Goal: Task Accomplishment & Management: Manage account settings

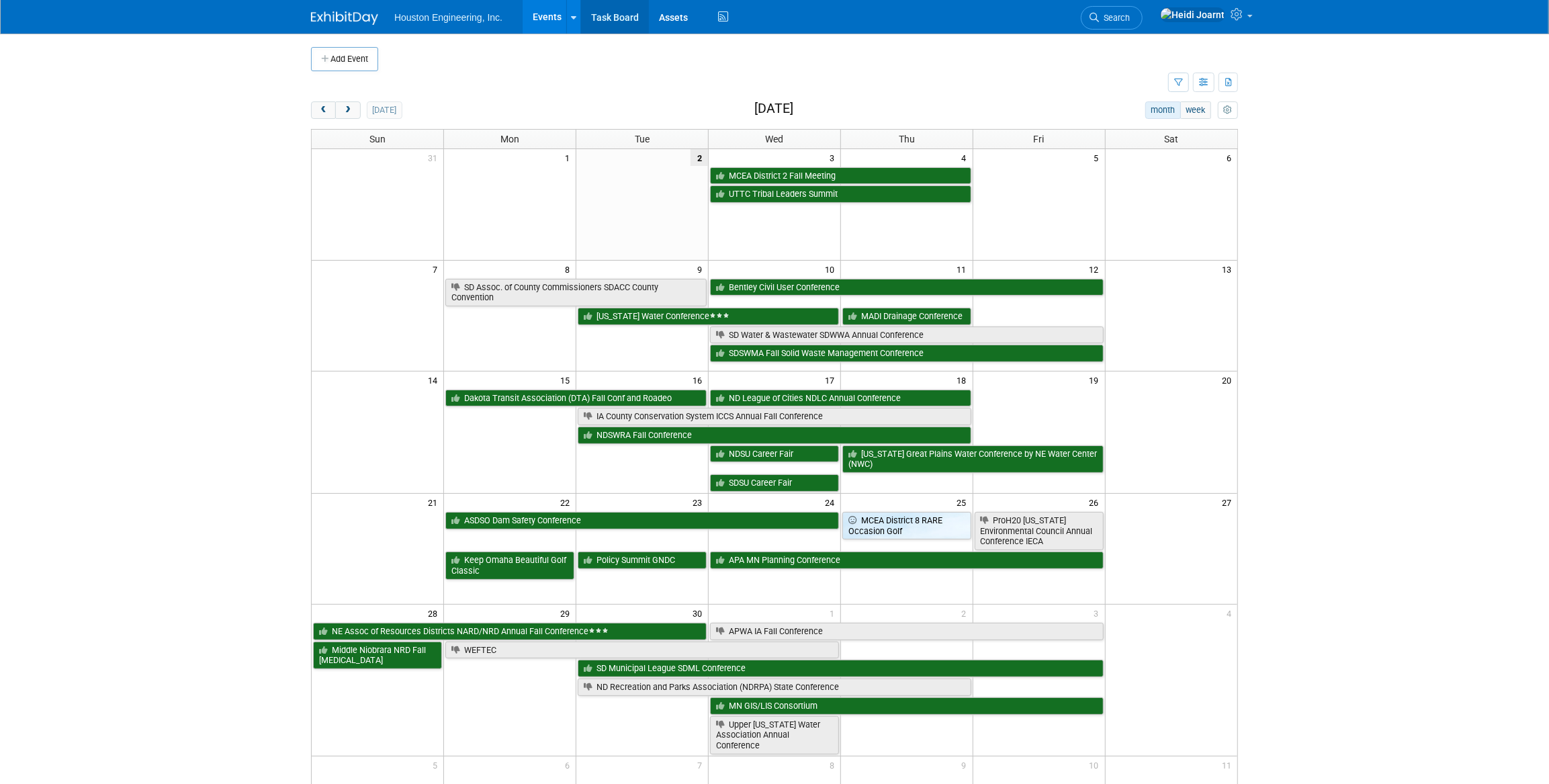
click at [629, 16] on link "Task Board" at bounding box center [615, 16] width 68 height 33
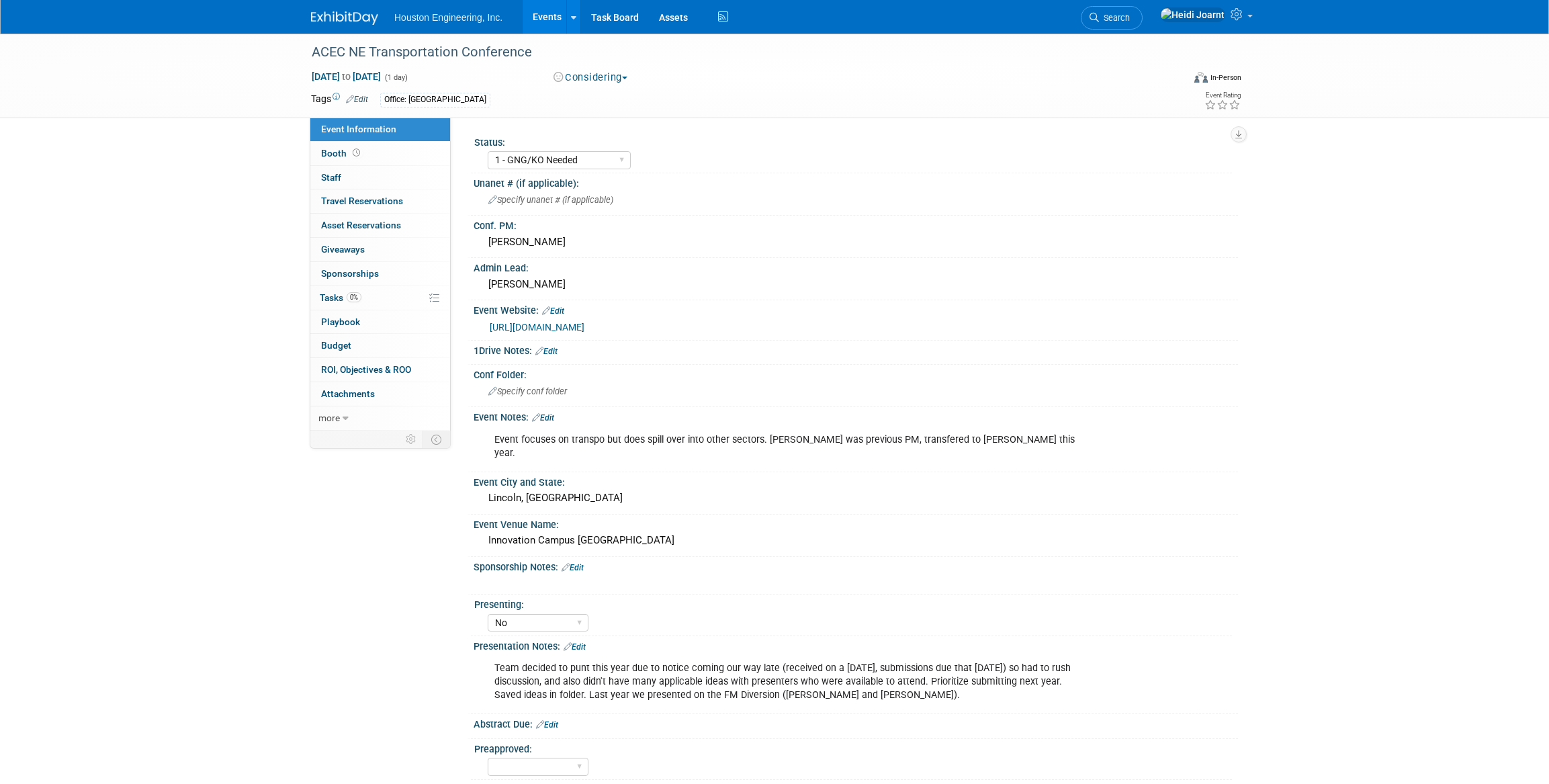
select select "1 - GNG/KO Needed"
select select "No"
select select "Multi-sector/Any/All"
click at [385, 154] on link "Booth" at bounding box center [380, 153] width 140 height 24
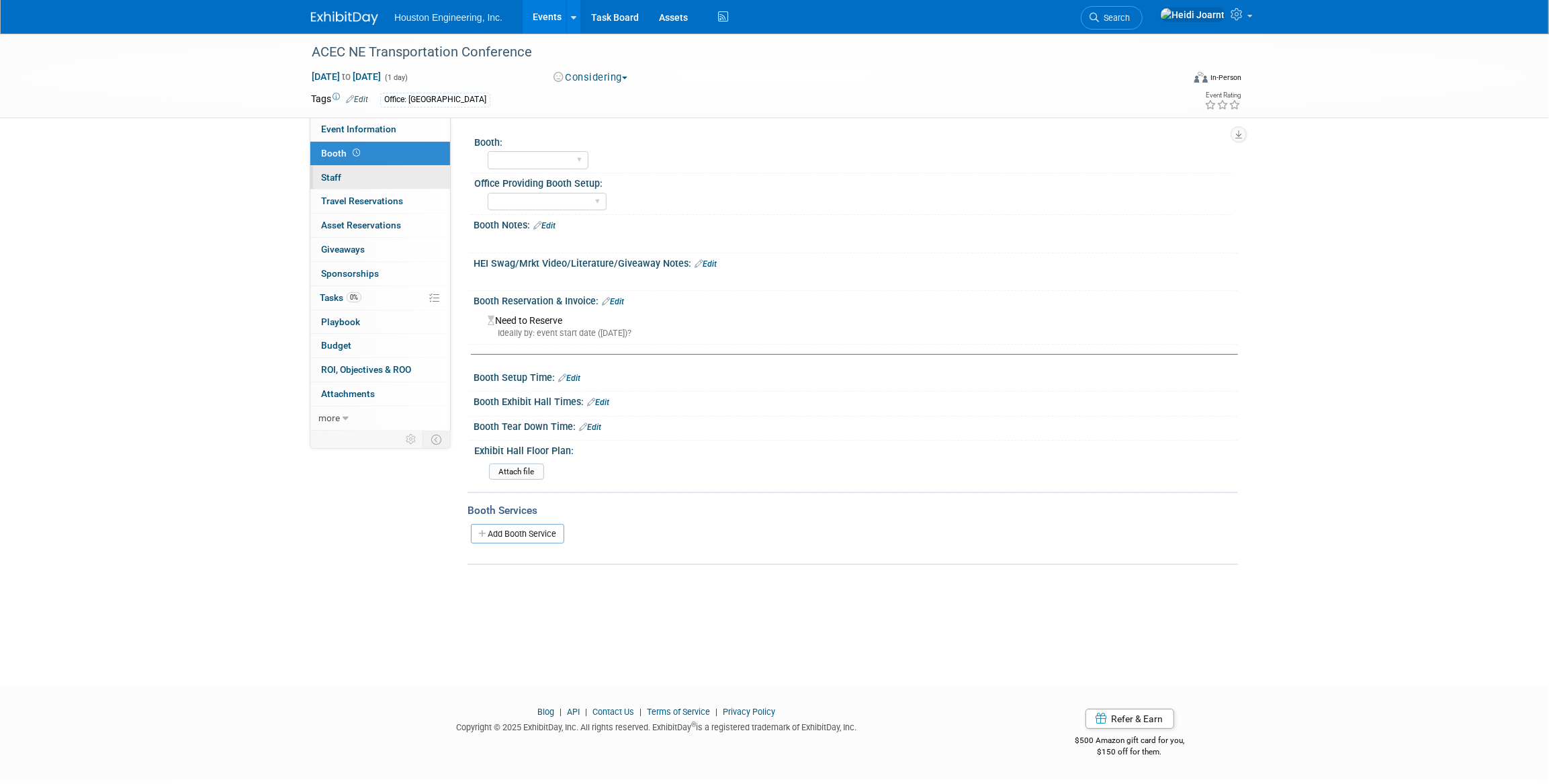
click at [382, 181] on link "0 Staff 0" at bounding box center [380, 178] width 140 height 24
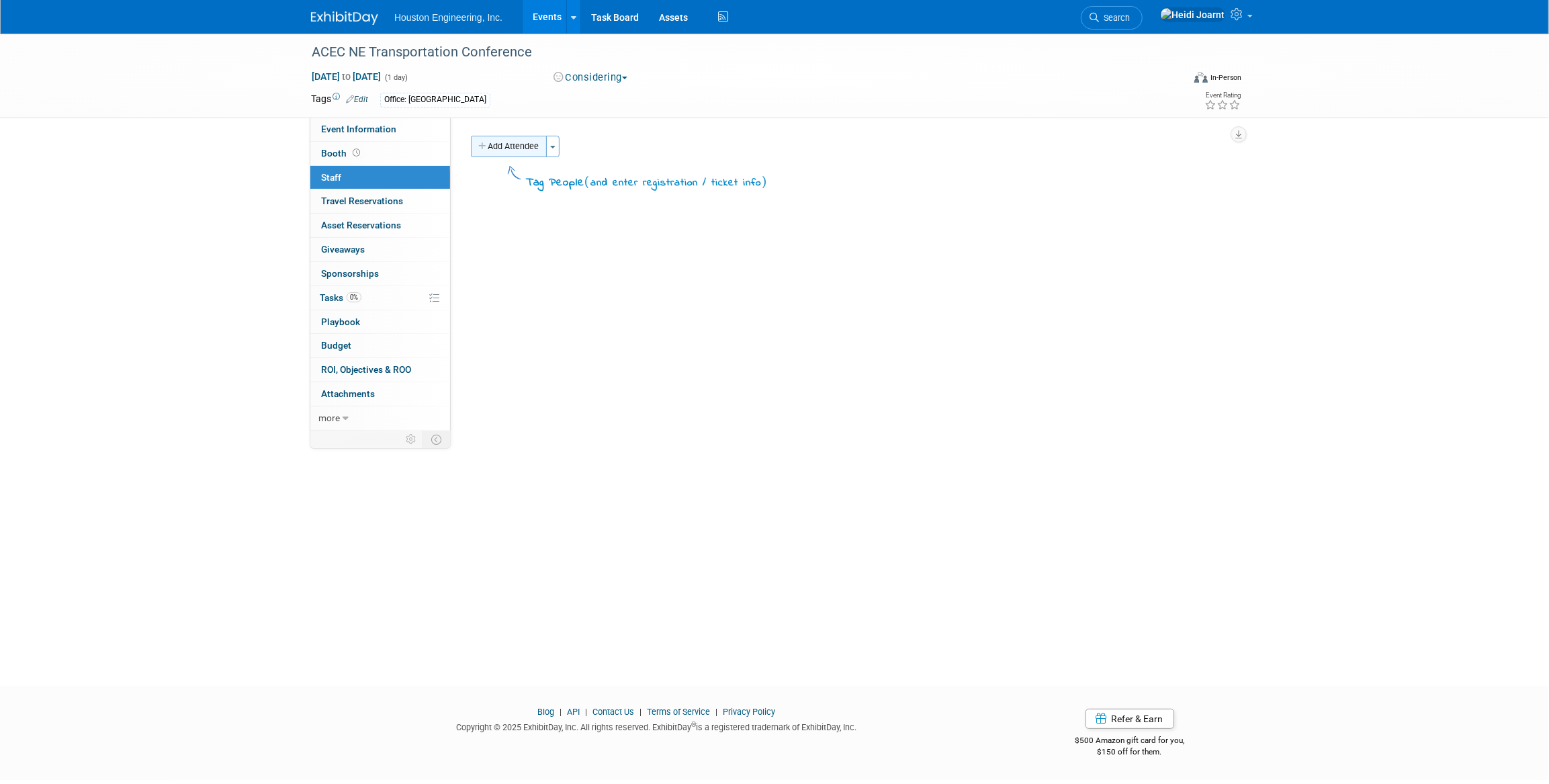
click at [526, 148] on button "Add Attendee" at bounding box center [509, 146] width 76 height 21
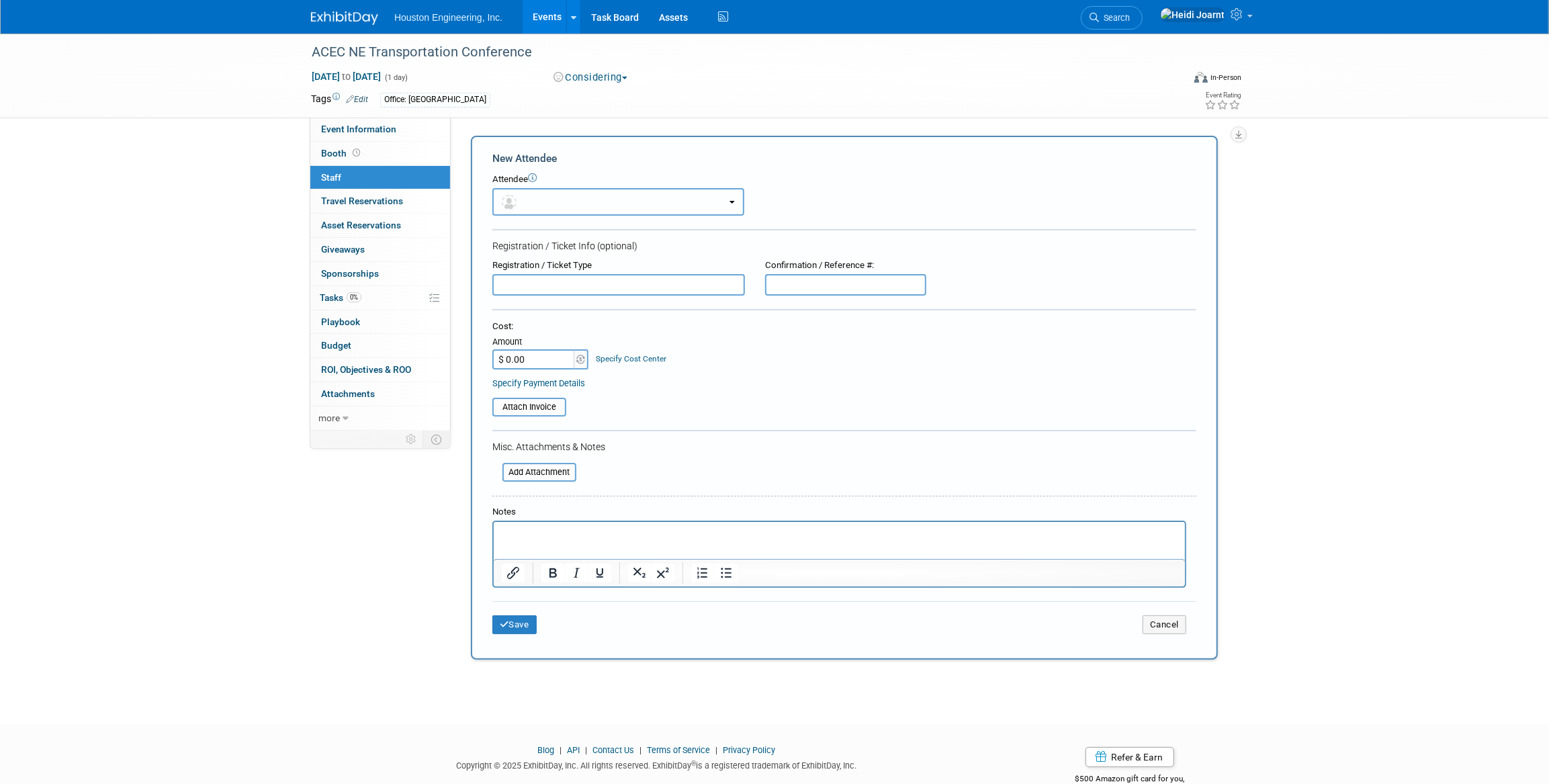
click at [528, 201] on button "button" at bounding box center [618, 201] width 252 height 27
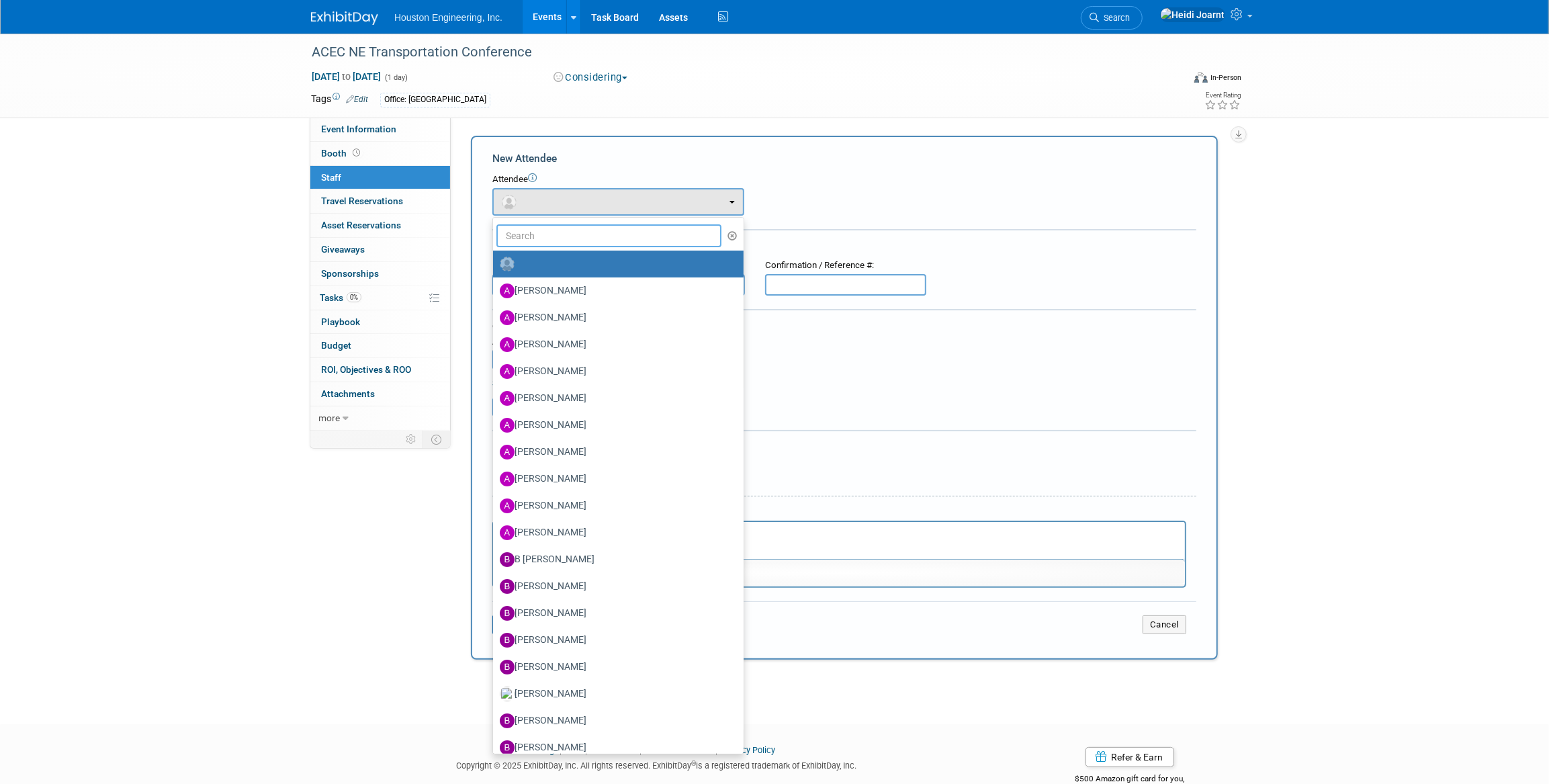
click at [590, 234] on input "text" at bounding box center [609, 235] width 225 height 23
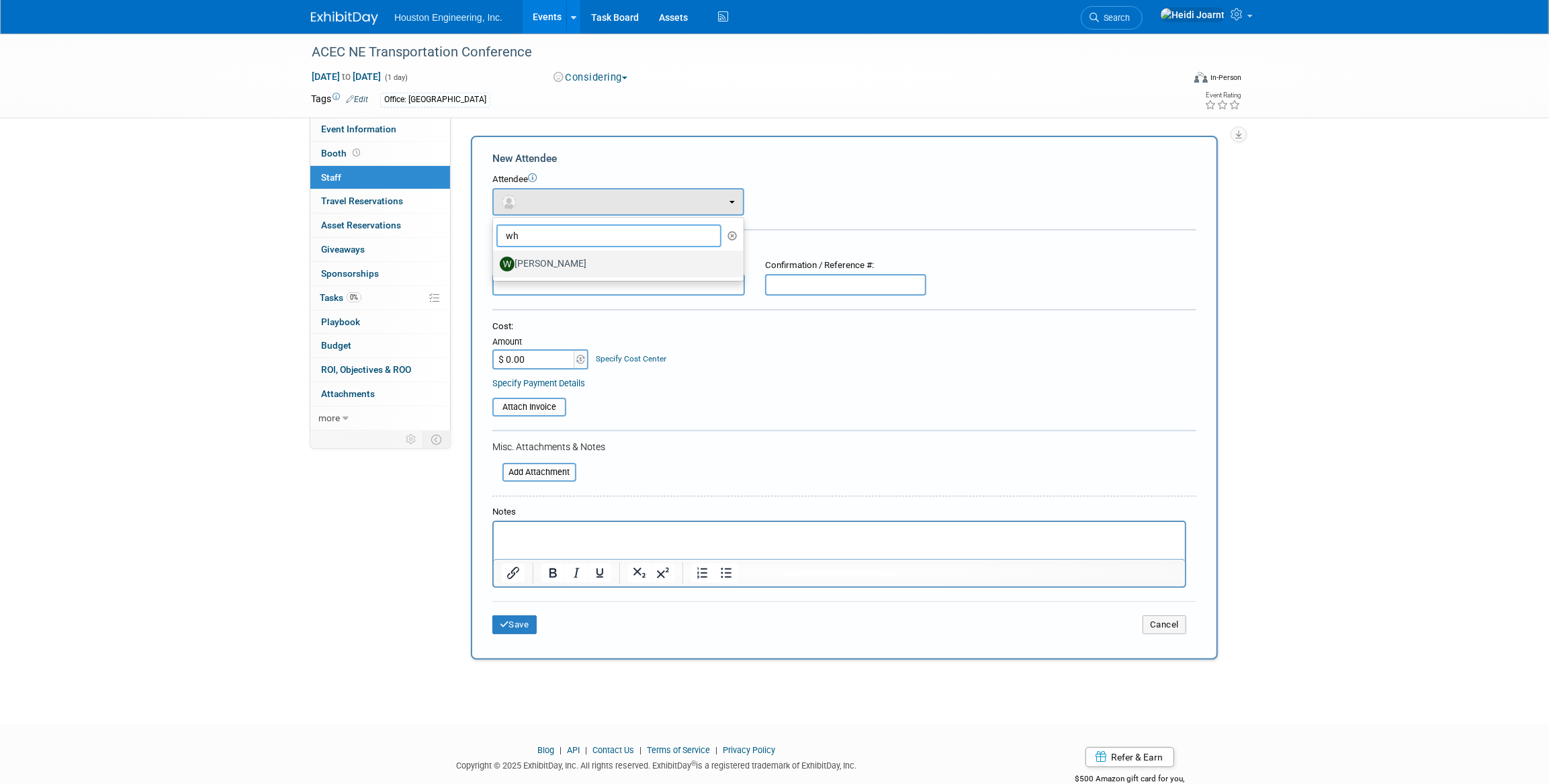
type input "wh"
click at [577, 264] on label "Whitaker Thomas" at bounding box center [615, 264] width 230 height 21
click at [495, 264] on input "Whitaker Thomas" at bounding box center [491, 262] width 9 height 9
select select "86de32b4-f15d-43fa-8c06-6cdf5afb6776"
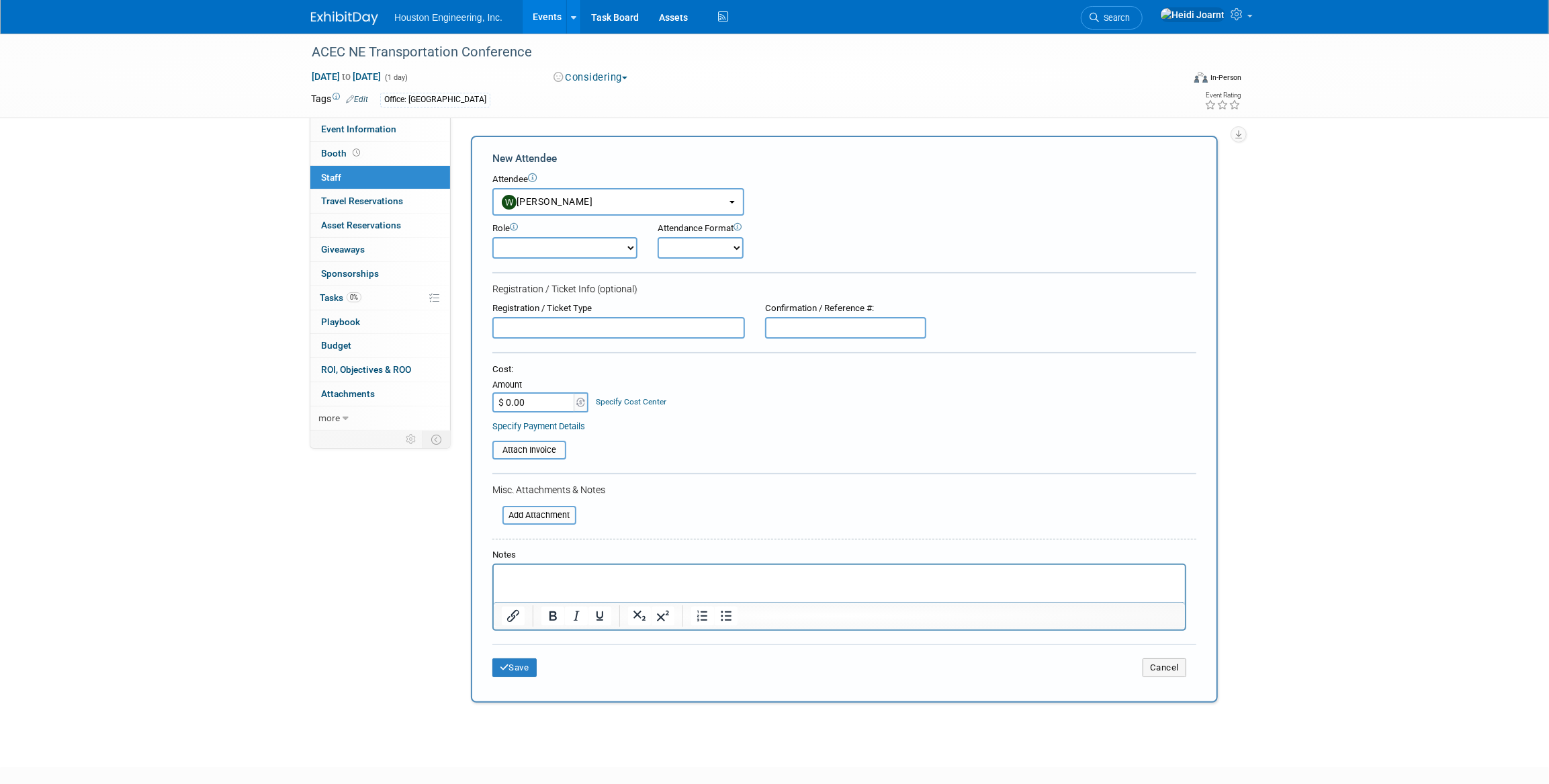
click at [544, 249] on select "Conf Attendee Conf PM Demonstrator Host Planner Presenter Sales Representative" at bounding box center [565, 247] width 145 height 21
select select "100"
click at [492, 237] on select "Conf Attendee Conf PM Demonstrator Host Planner Presenter Sales Representative" at bounding box center [565, 247] width 145 height 21
click at [518, 662] on button "Save" at bounding box center [515, 667] width 44 height 19
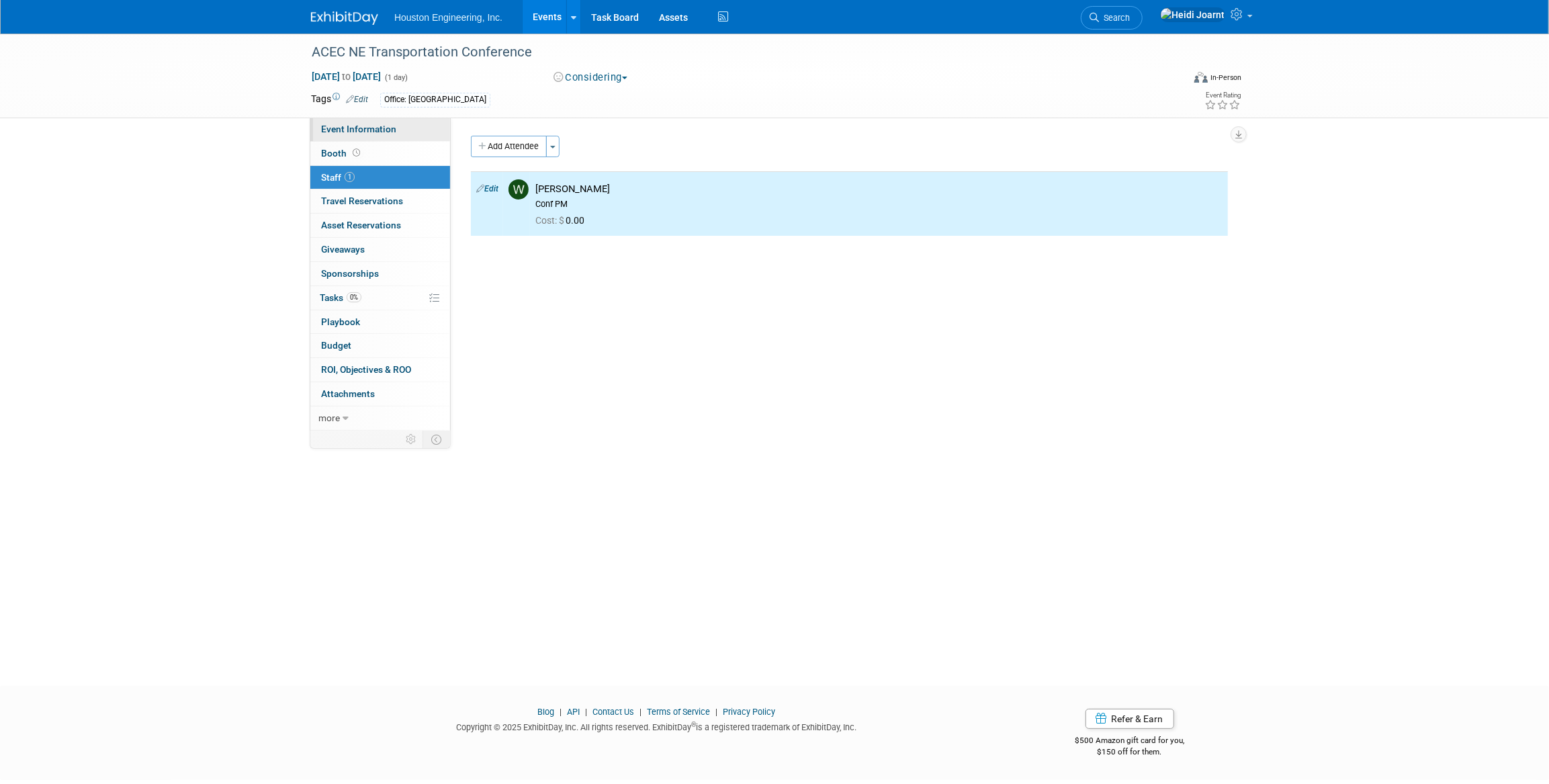
click at [376, 134] on span "Event Information" at bounding box center [359, 129] width 76 height 11
select select "1 - GNG/KO Needed"
select select "No"
select select "Multi-sector/Any/All"
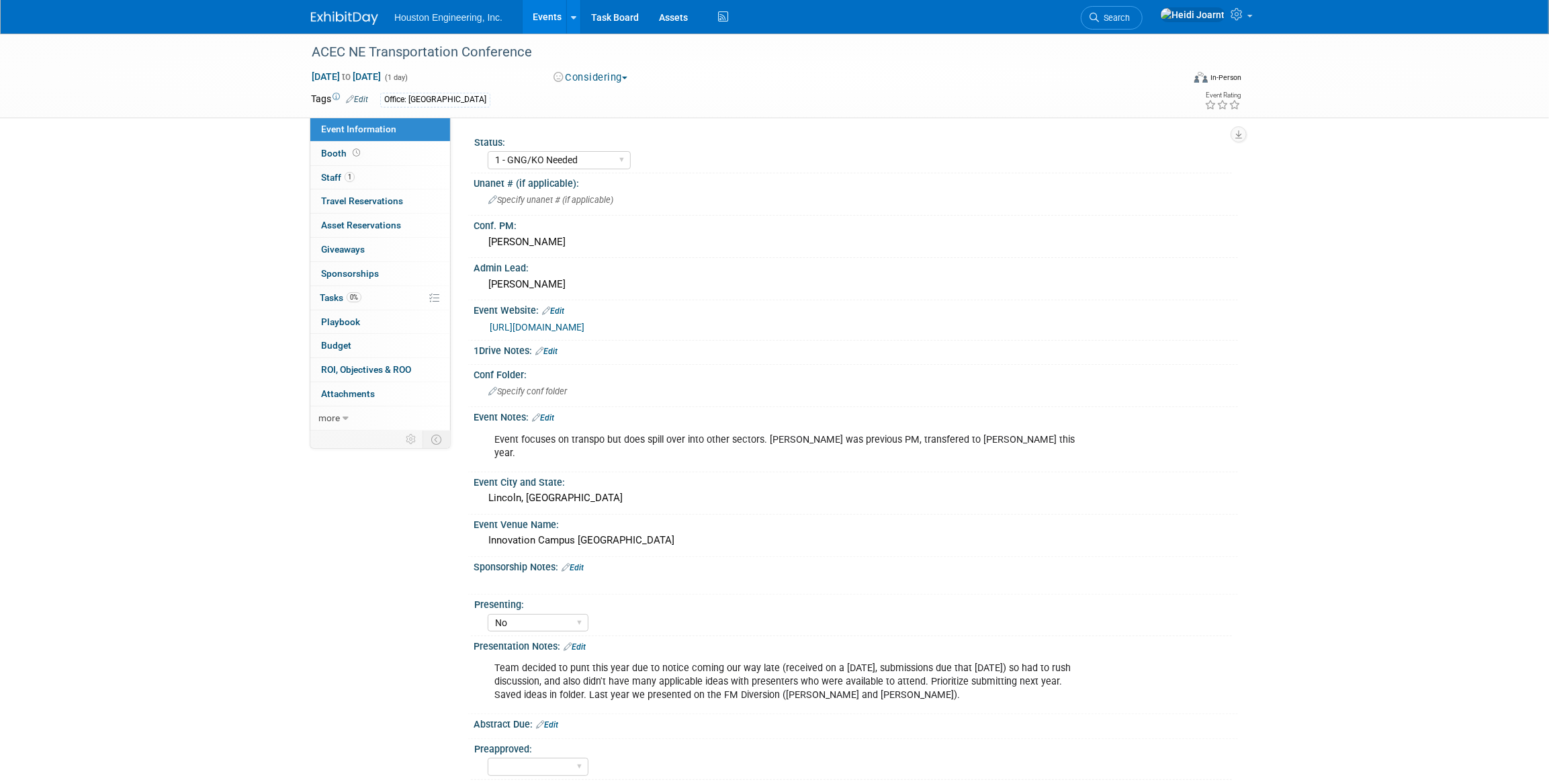
click at [538, 11] on link "Events" at bounding box center [547, 16] width 49 height 33
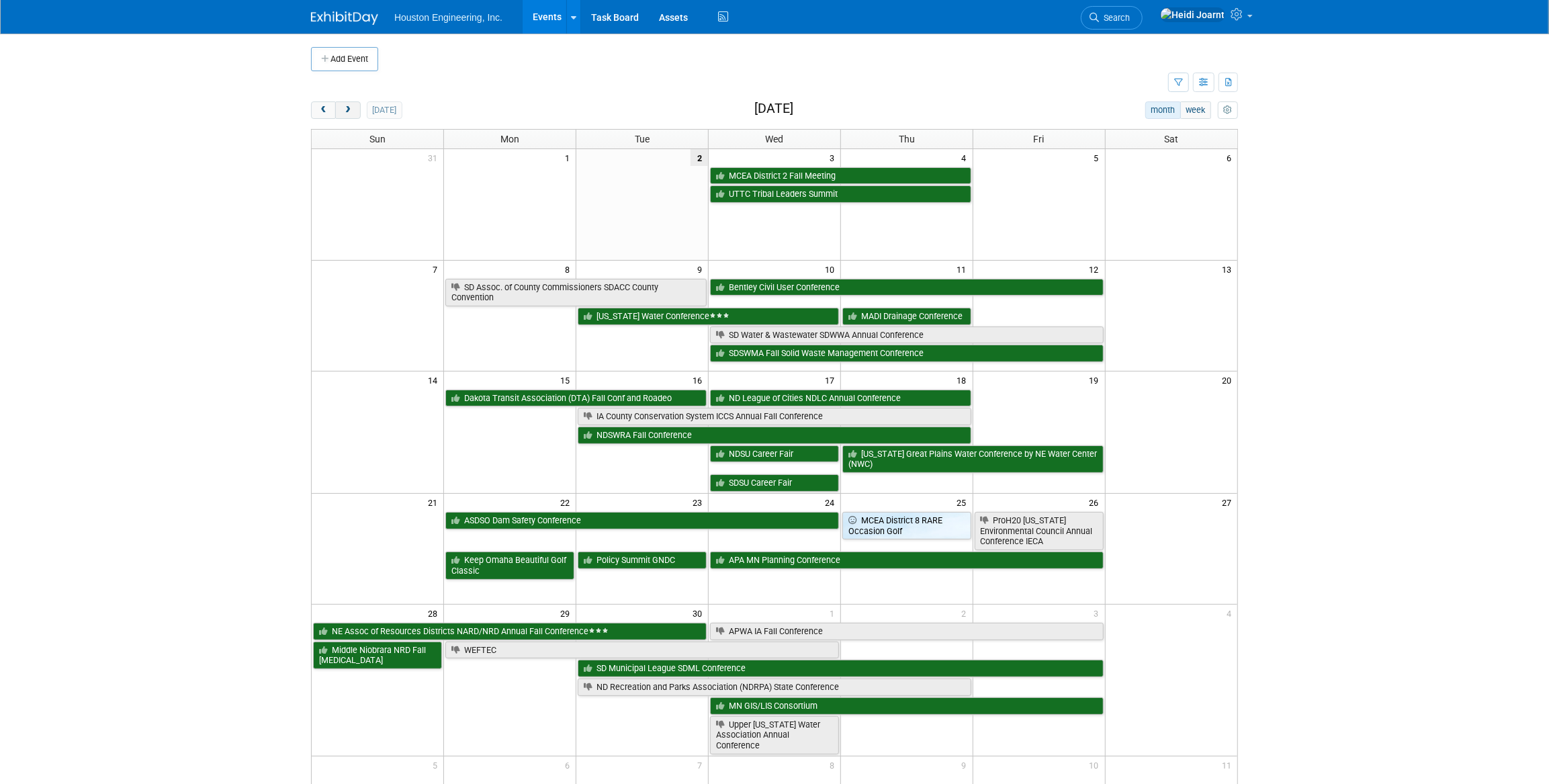
click at [344, 110] on span "next" at bounding box center [348, 110] width 10 height 9
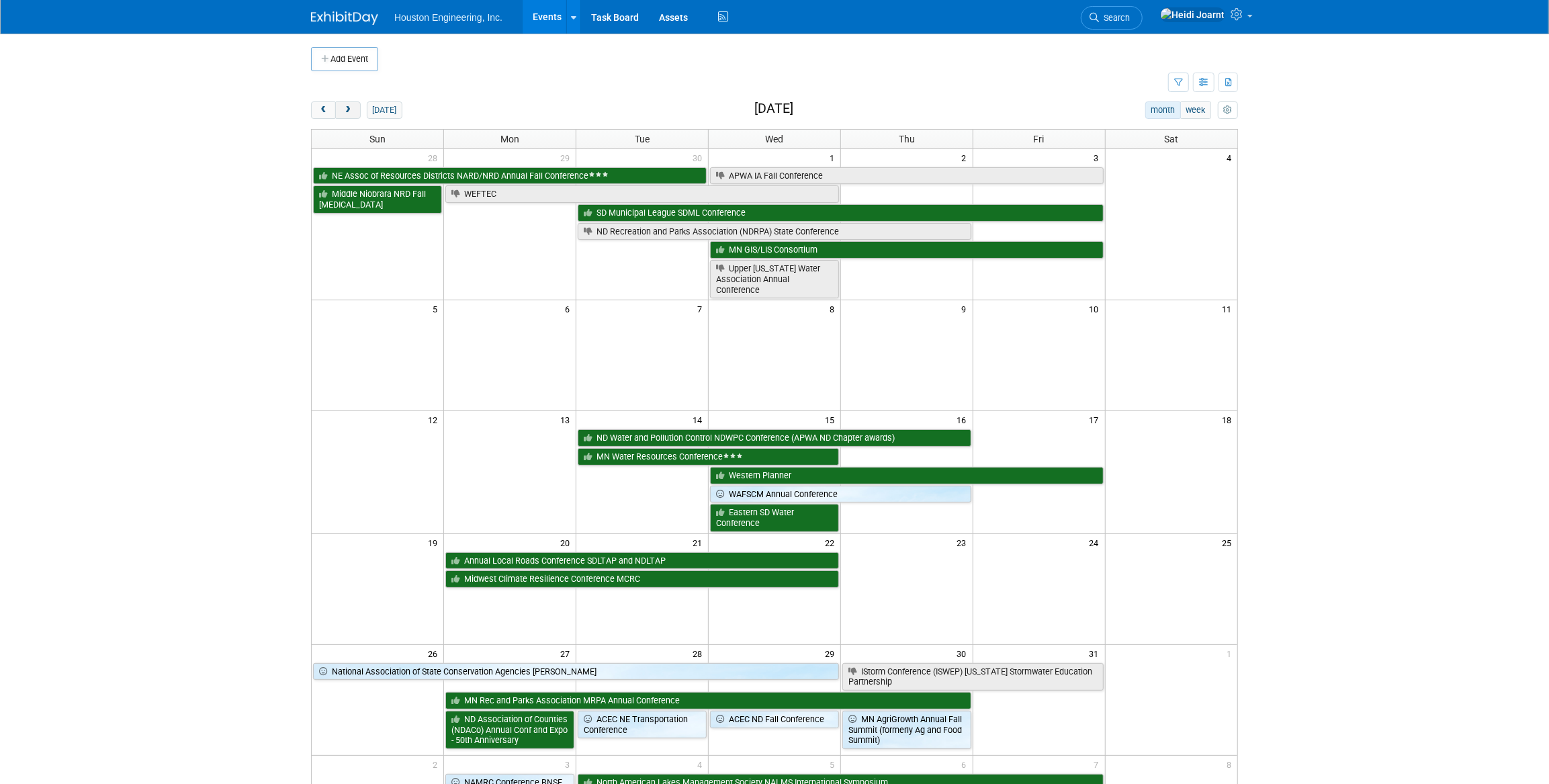
click at [348, 112] on span "next" at bounding box center [348, 110] width 10 height 9
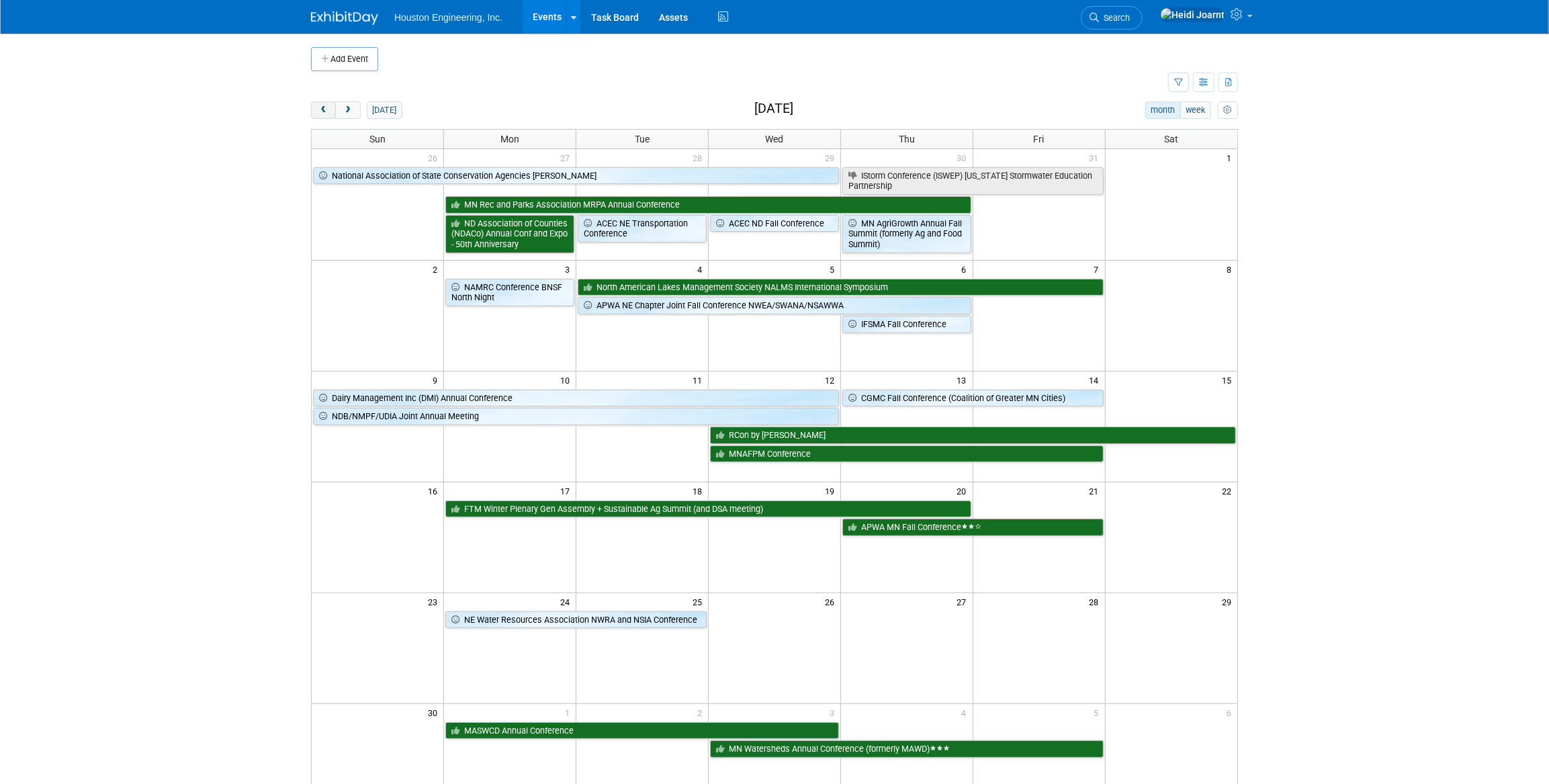
click at [323, 111] on span "prev" at bounding box center [324, 110] width 10 height 9
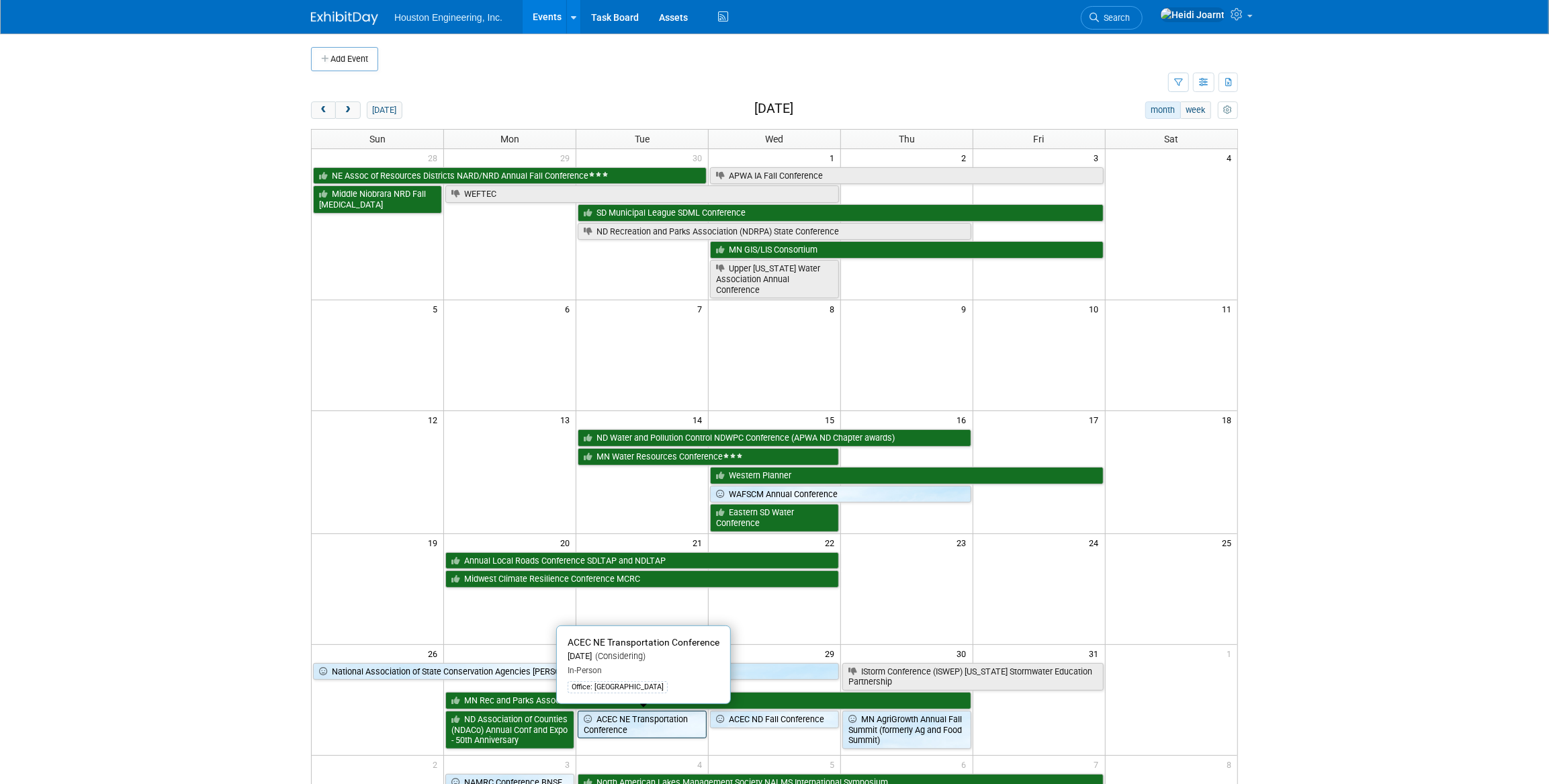
click at [666, 731] on link "ACEC NE Transportation Conference" at bounding box center [642, 724] width 129 height 27
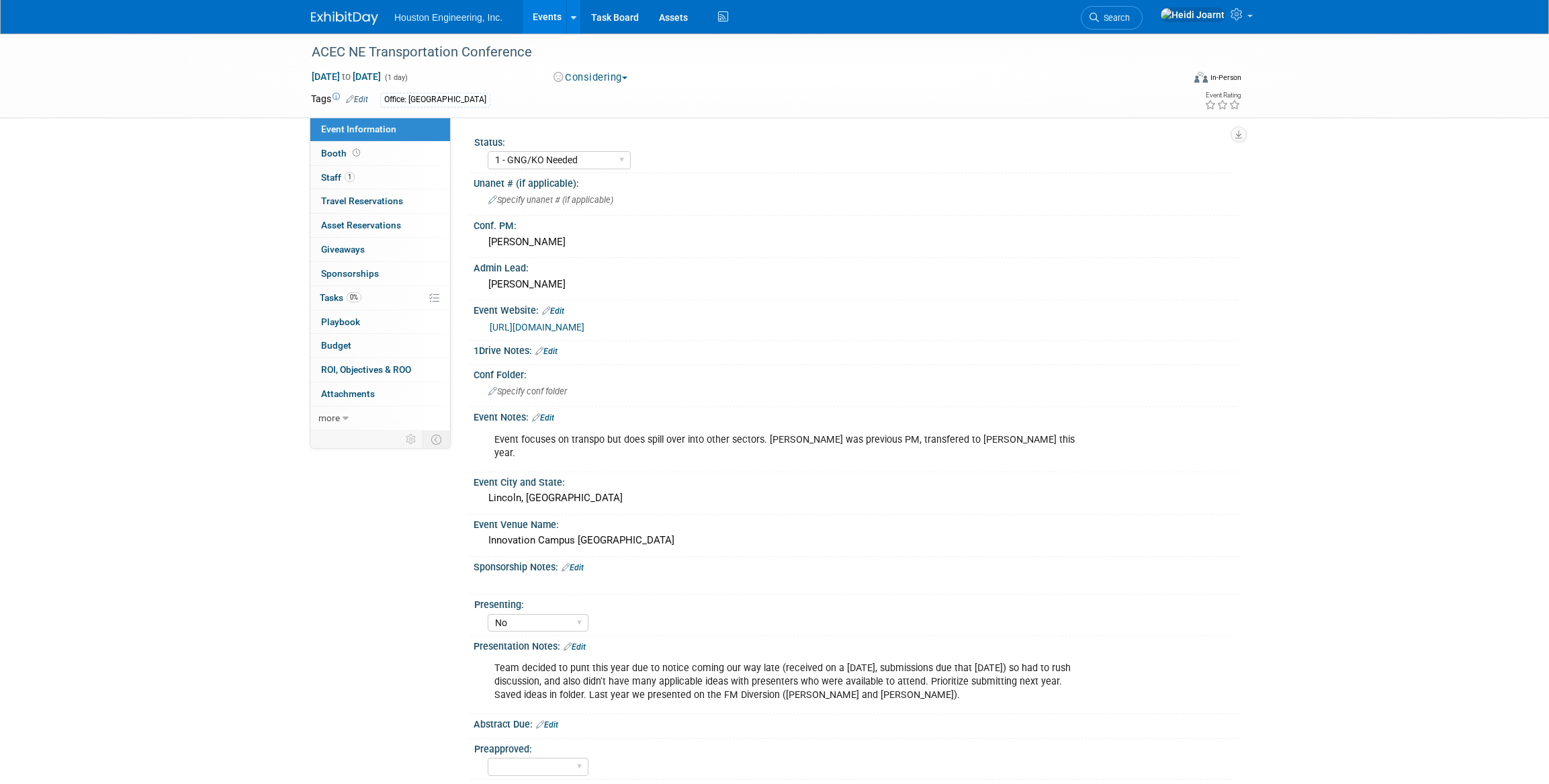
select select "1 - GNG/KO Needed"
select select "No"
select select "Multi-sector/Any/All"
click at [372, 304] on link "0% Tasks 0%" at bounding box center [380, 298] width 140 height 24
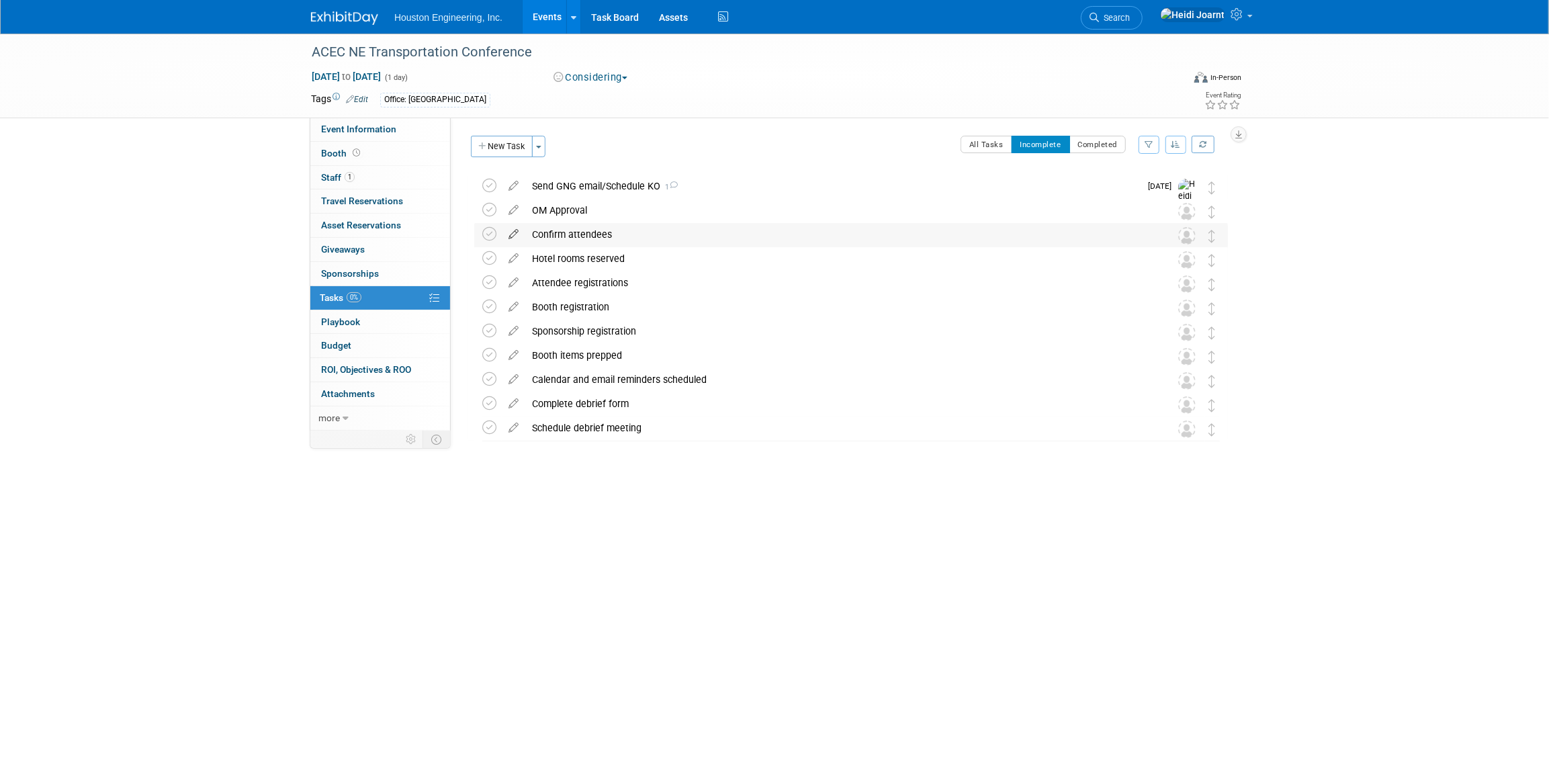
click at [514, 234] on icon at bounding box center [514, 231] width 24 height 17
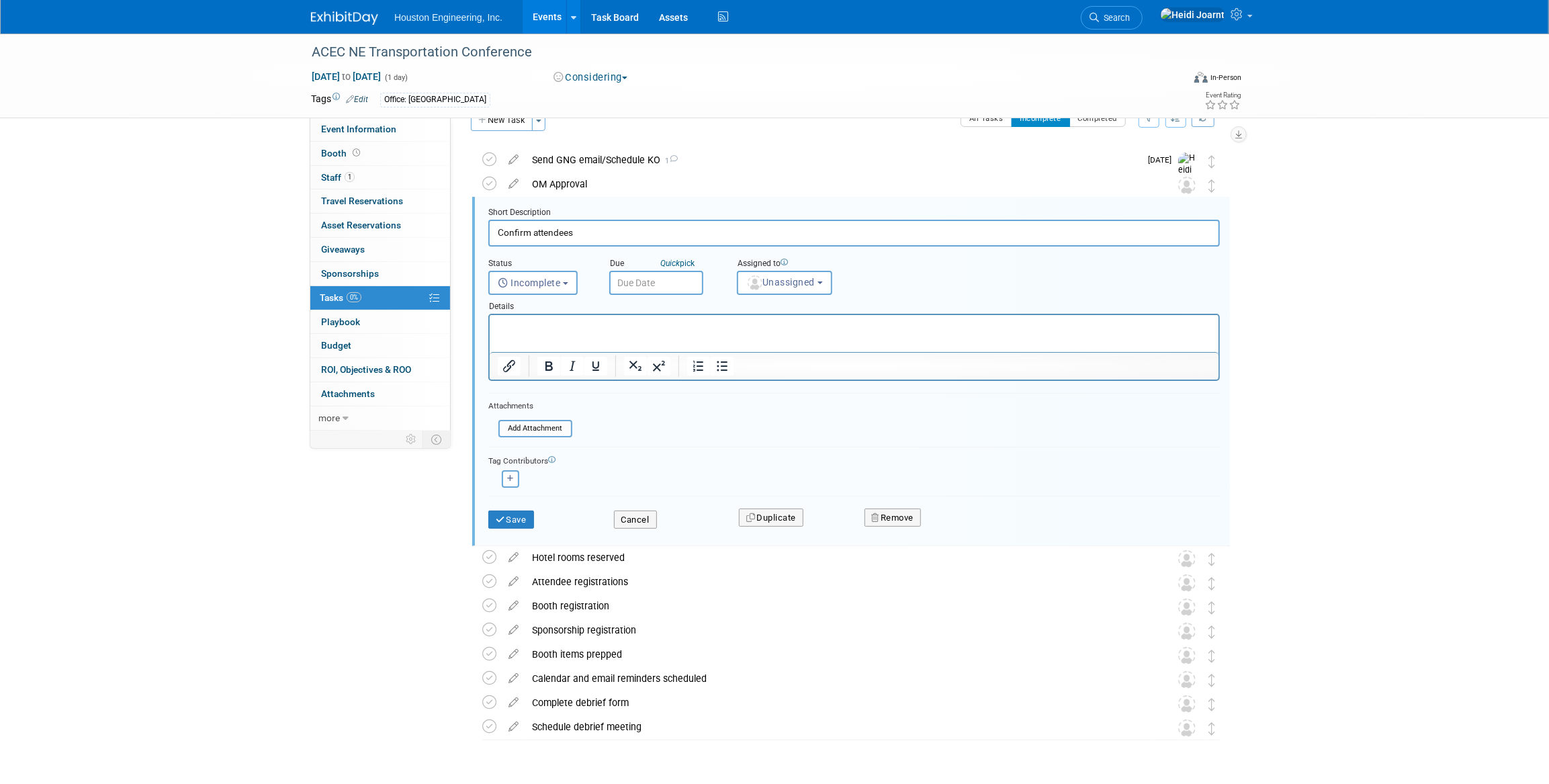
click at [655, 287] on input "text" at bounding box center [656, 283] width 94 height 24
click at [655, 429] on span "22" at bounding box center [653, 431] width 26 height 26
type input "Sep 22, 2025"
click at [755, 279] on img "button" at bounding box center [755, 283] width 15 height 15
click at [778, 308] on input "text" at bounding box center [834, 315] width 185 height 23
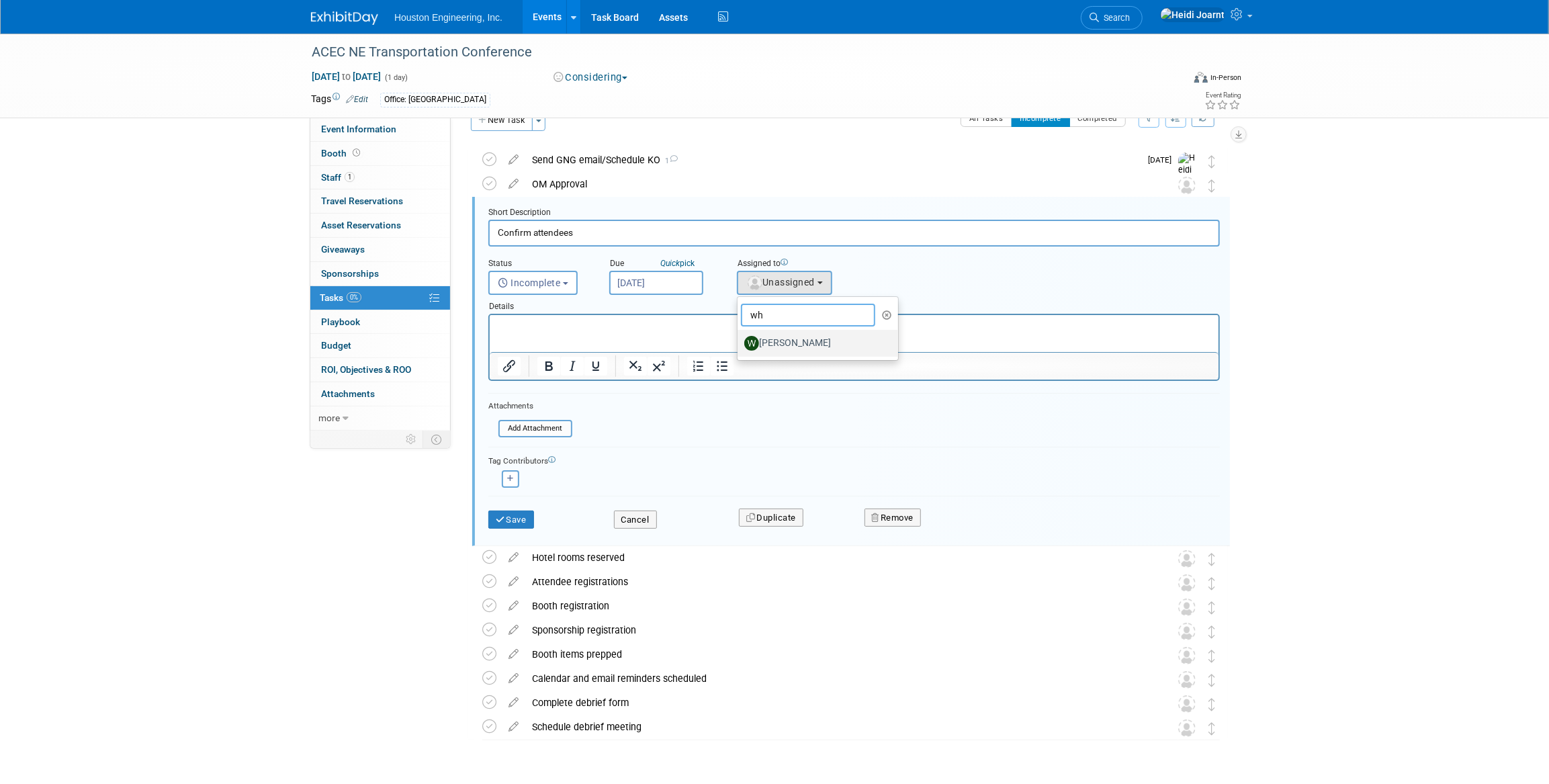
type input "wh"
click at [780, 342] on label "Whitaker Thomas" at bounding box center [814, 343] width 141 height 21
click at [740, 342] on input "Whitaker Thomas" at bounding box center [735, 341] width 9 height 9
select select "86de32b4-f15d-43fa-8c06-6cdf5afb6776"
click at [519, 526] on button "Save" at bounding box center [512, 520] width 46 height 19
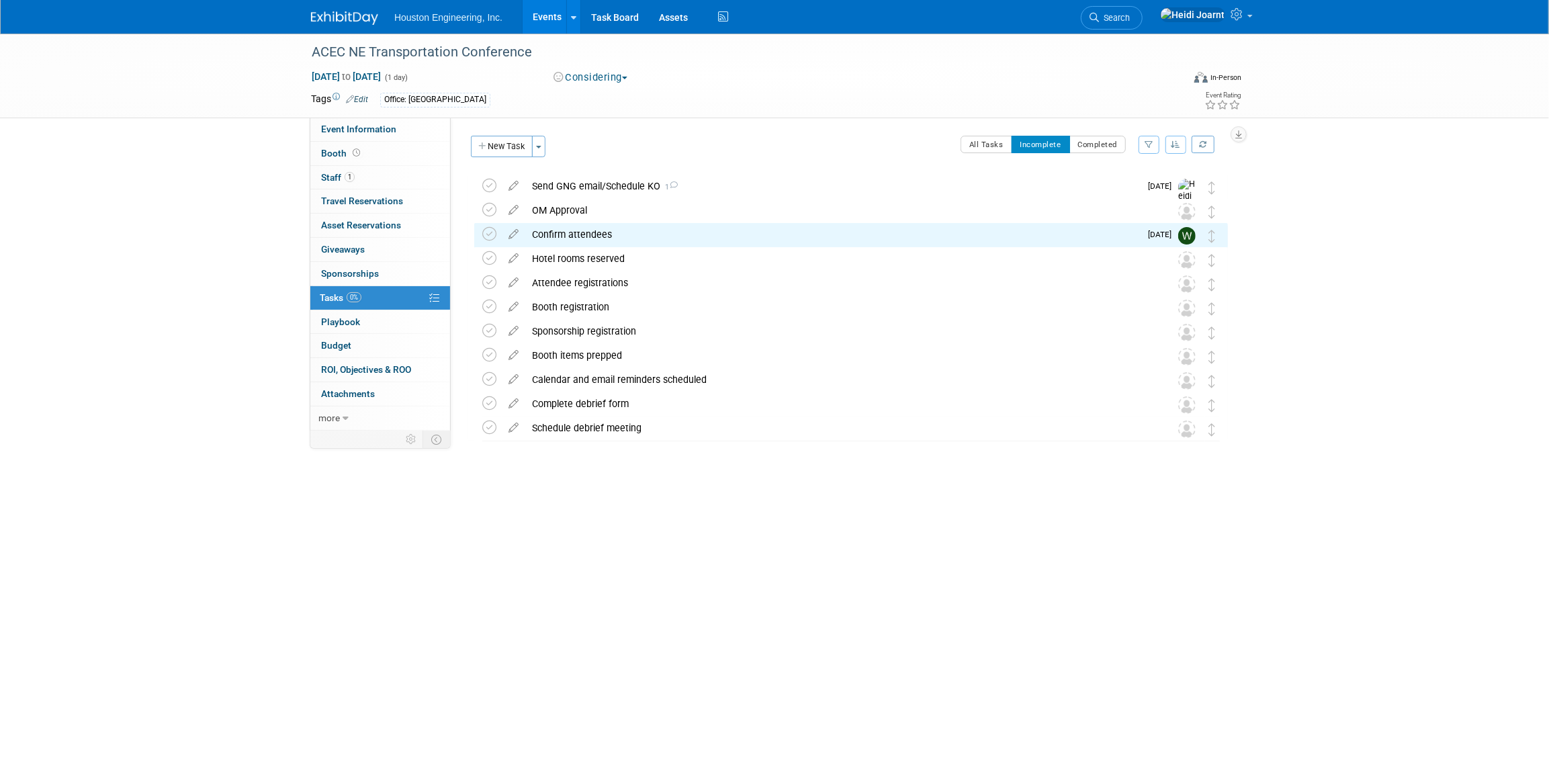
click at [543, 20] on link "Events" at bounding box center [547, 16] width 49 height 33
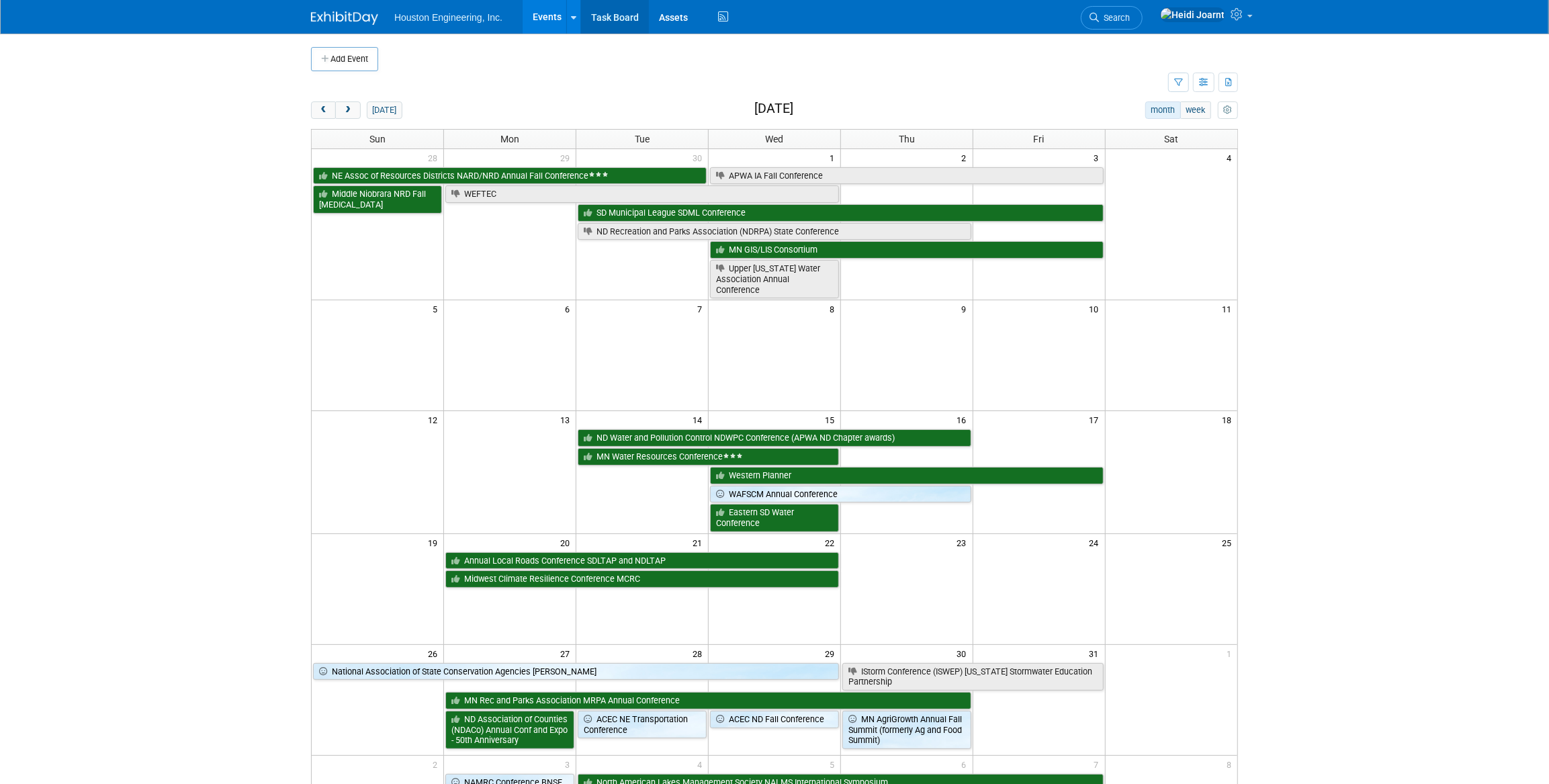
click at [633, 14] on link "Task Board" at bounding box center [615, 16] width 68 height 33
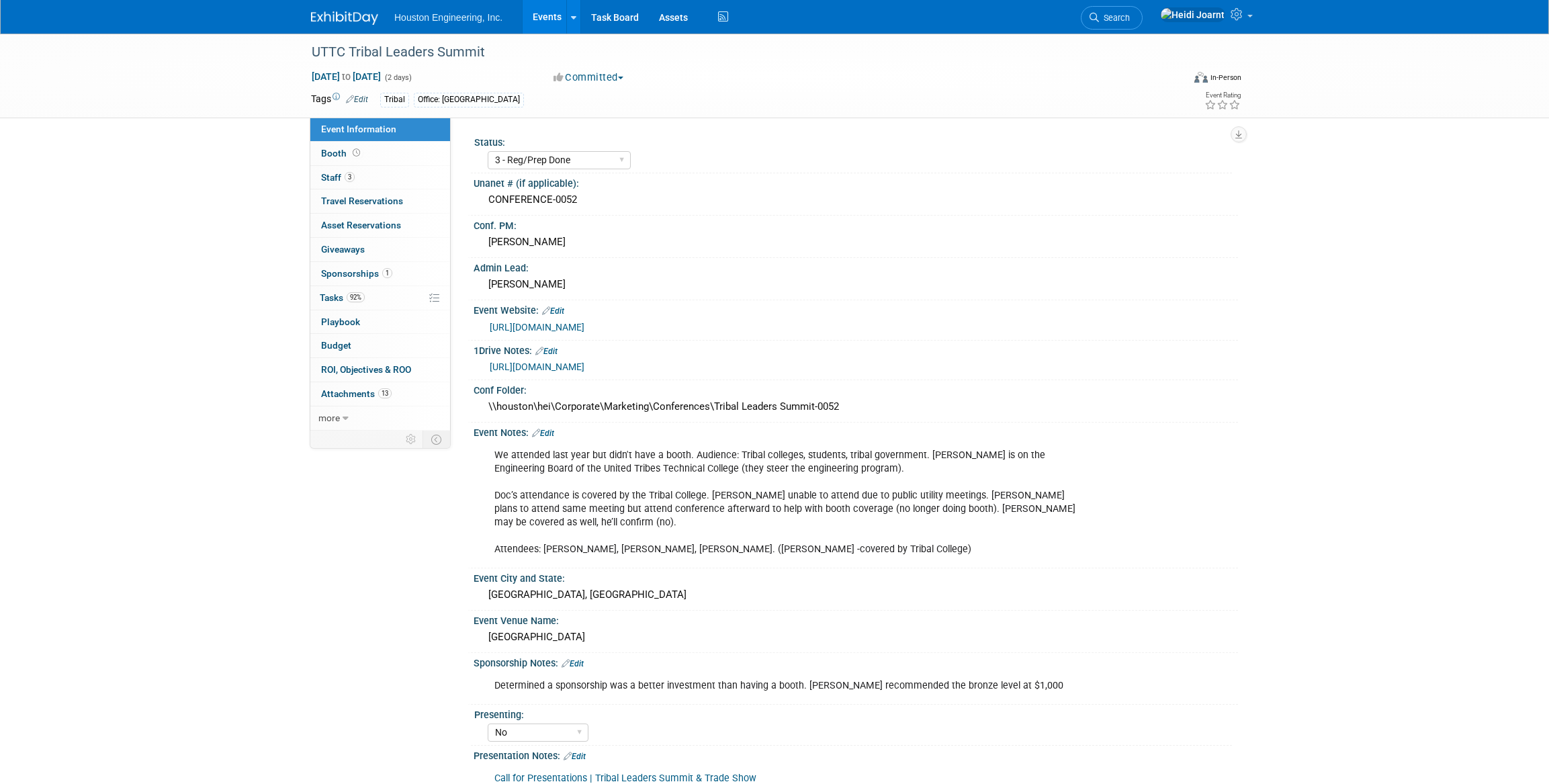
select select "3 - Reg/Prep Done"
select select "No"
select select "Multi-sector/Any/All"
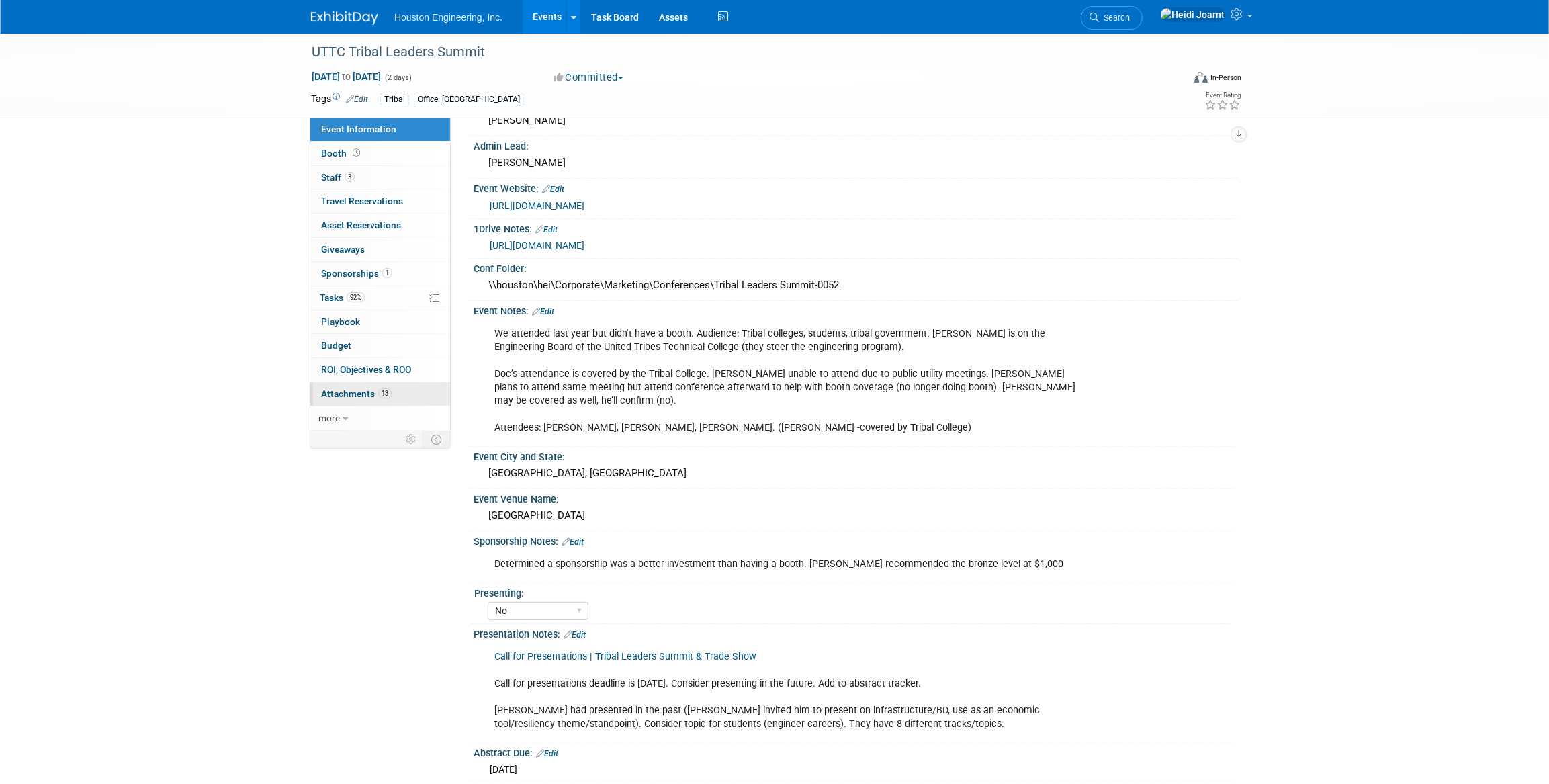
click at [372, 391] on span "Attachments 13" at bounding box center [356, 393] width 70 height 11
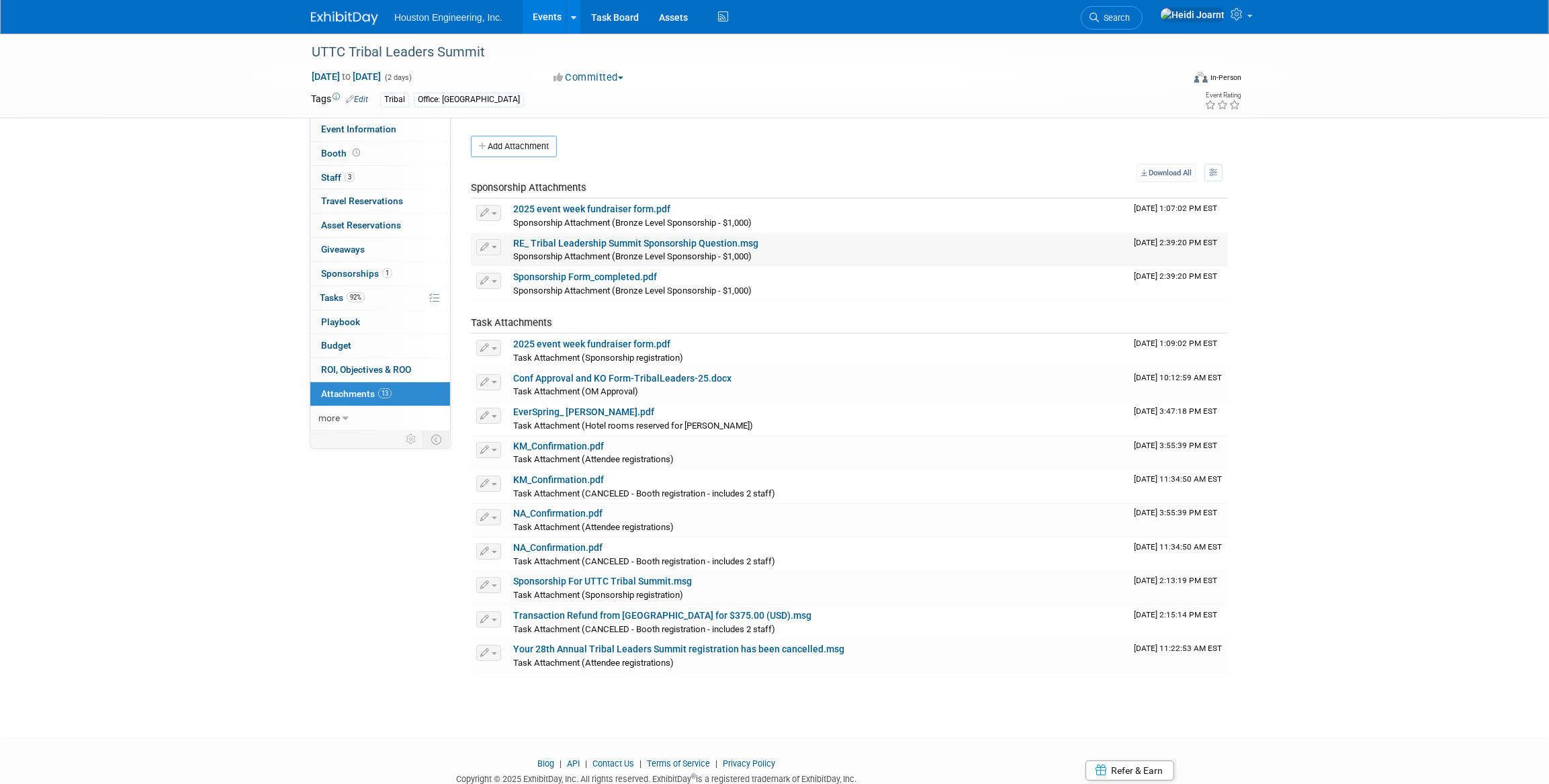
click at [626, 243] on link "RE_ Tribal Leadership Summit Sponsorship Question.msg" at bounding box center [635, 243] width 245 height 11
click at [640, 280] on link "Sponsorship Form_completed.pdf" at bounding box center [585, 277] width 144 height 11
click at [592, 284] on div "Sponsorship Attachment (Bronze Level Sponsorship - $1,000)" at bounding box center [818, 290] width 610 height 13
click at [595, 279] on link "Sponsorship Form_completed.pdf" at bounding box center [585, 277] width 144 height 11
click at [656, 582] on link "Sponsorship For UTTC Tribal Summit.msg" at bounding box center [602, 581] width 178 height 11
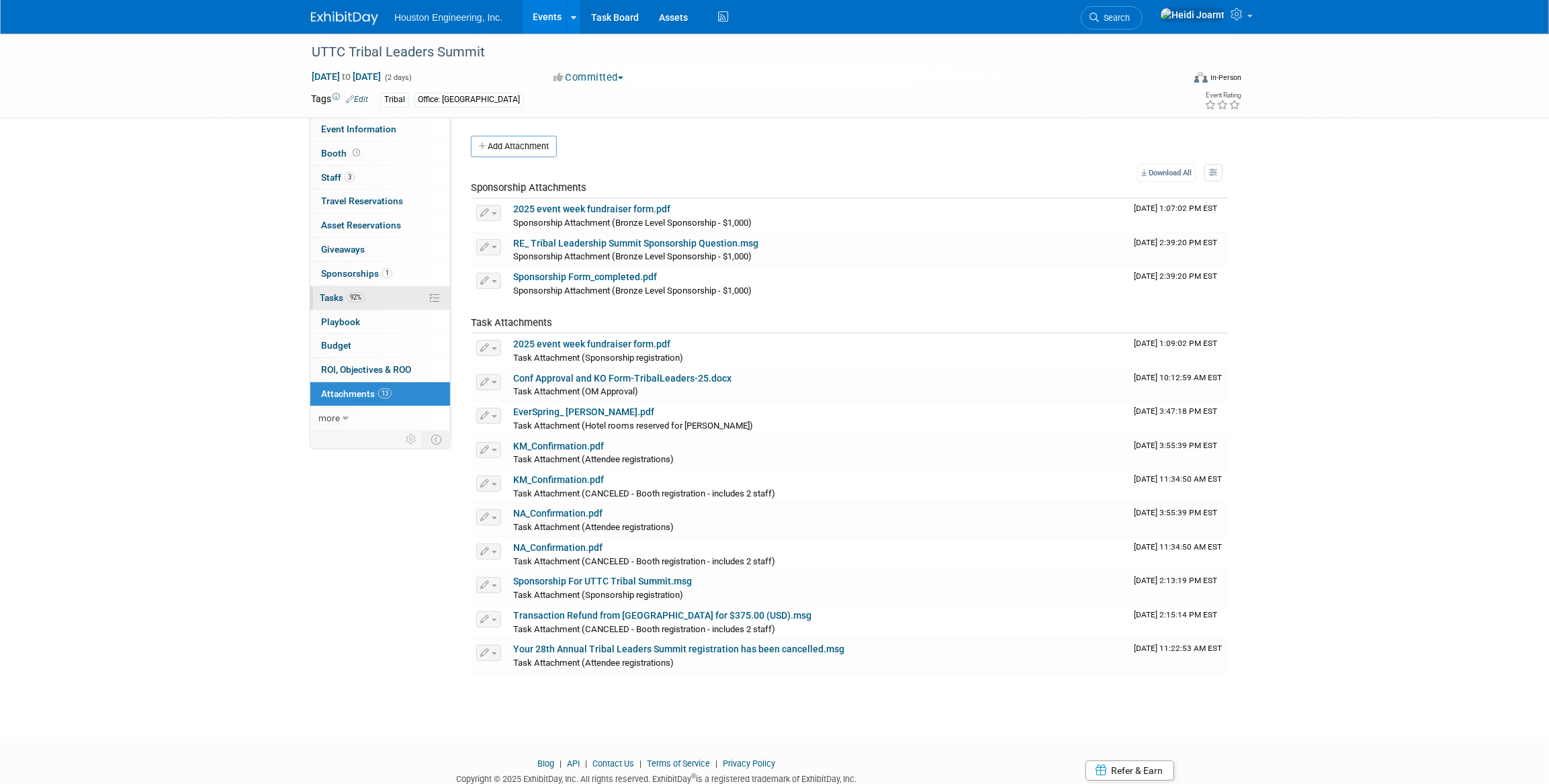
click at [369, 296] on link "92% Tasks 92%" at bounding box center [380, 298] width 140 height 24
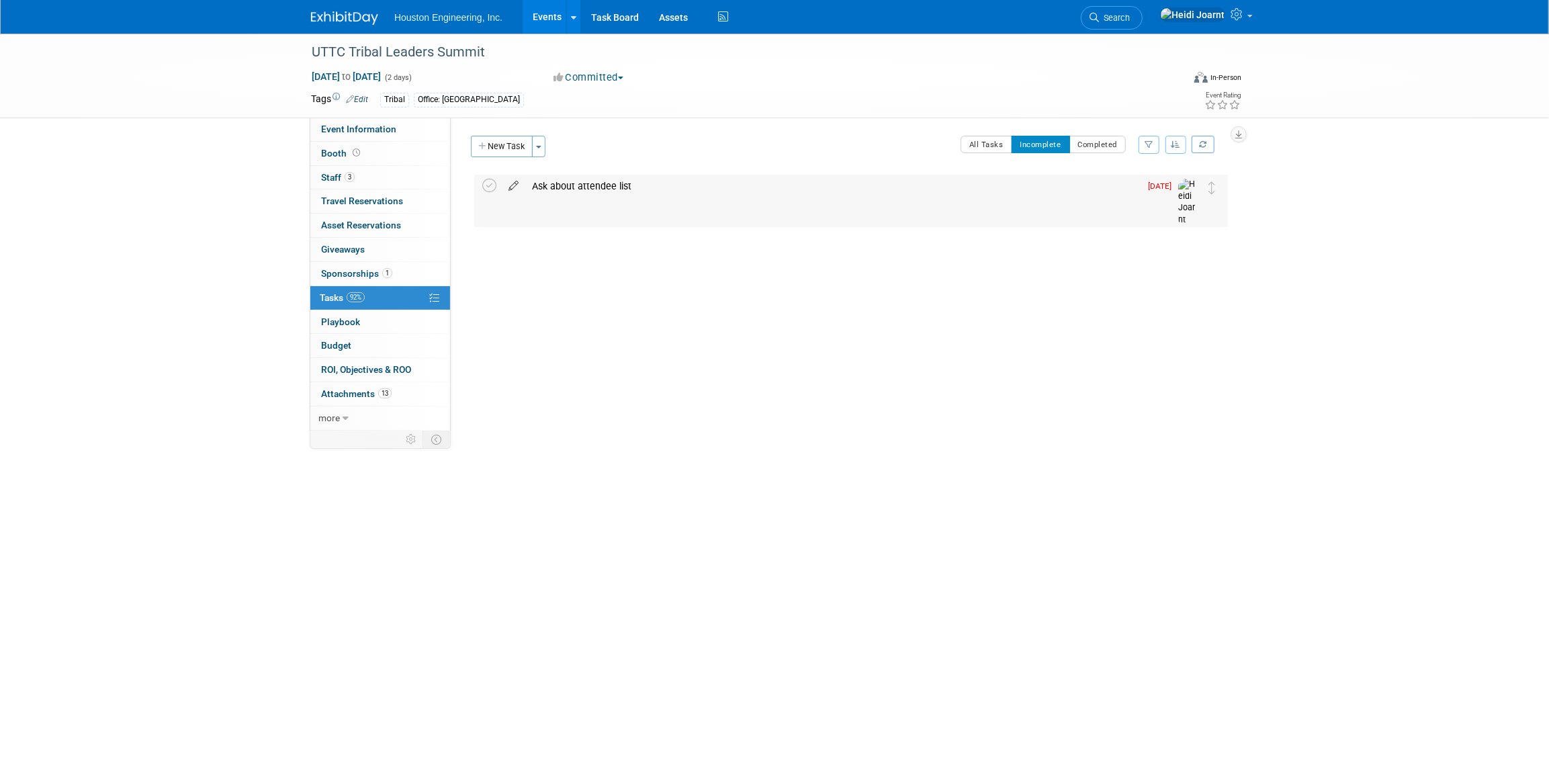
click at [515, 190] on icon at bounding box center [514, 183] width 24 height 17
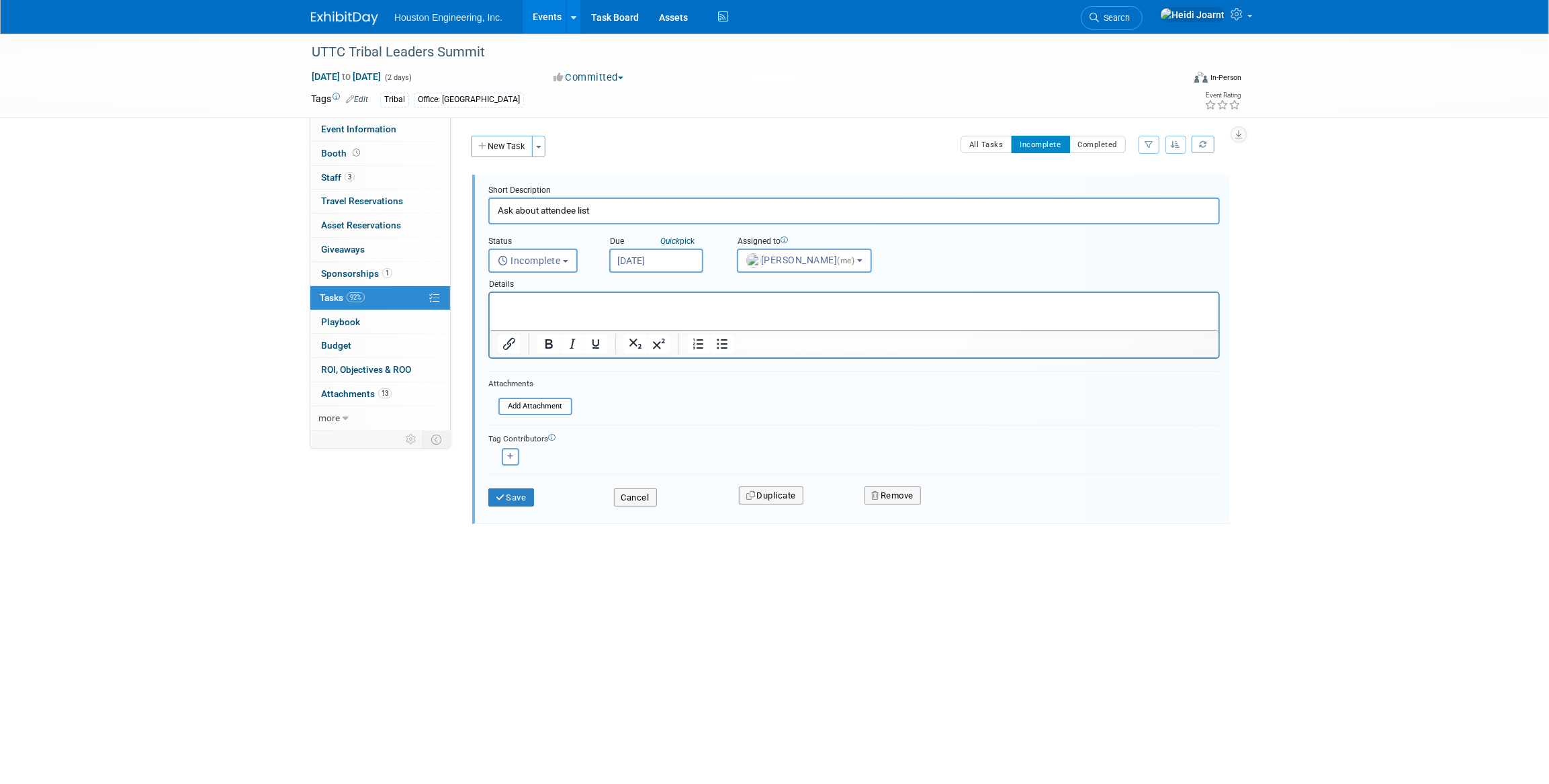
click at [650, 212] on input "Ask about attendee list" at bounding box center [854, 210] width 732 height 26
type input "Ask about attendee list - they don't provide"
click at [523, 259] on span "Incomplete" at bounding box center [529, 261] width 63 height 11
click at [532, 315] on label "Completed" at bounding box center [532, 318] width 73 height 21
click at [491, 315] on input "Completed" at bounding box center [486, 317] width 9 height 9
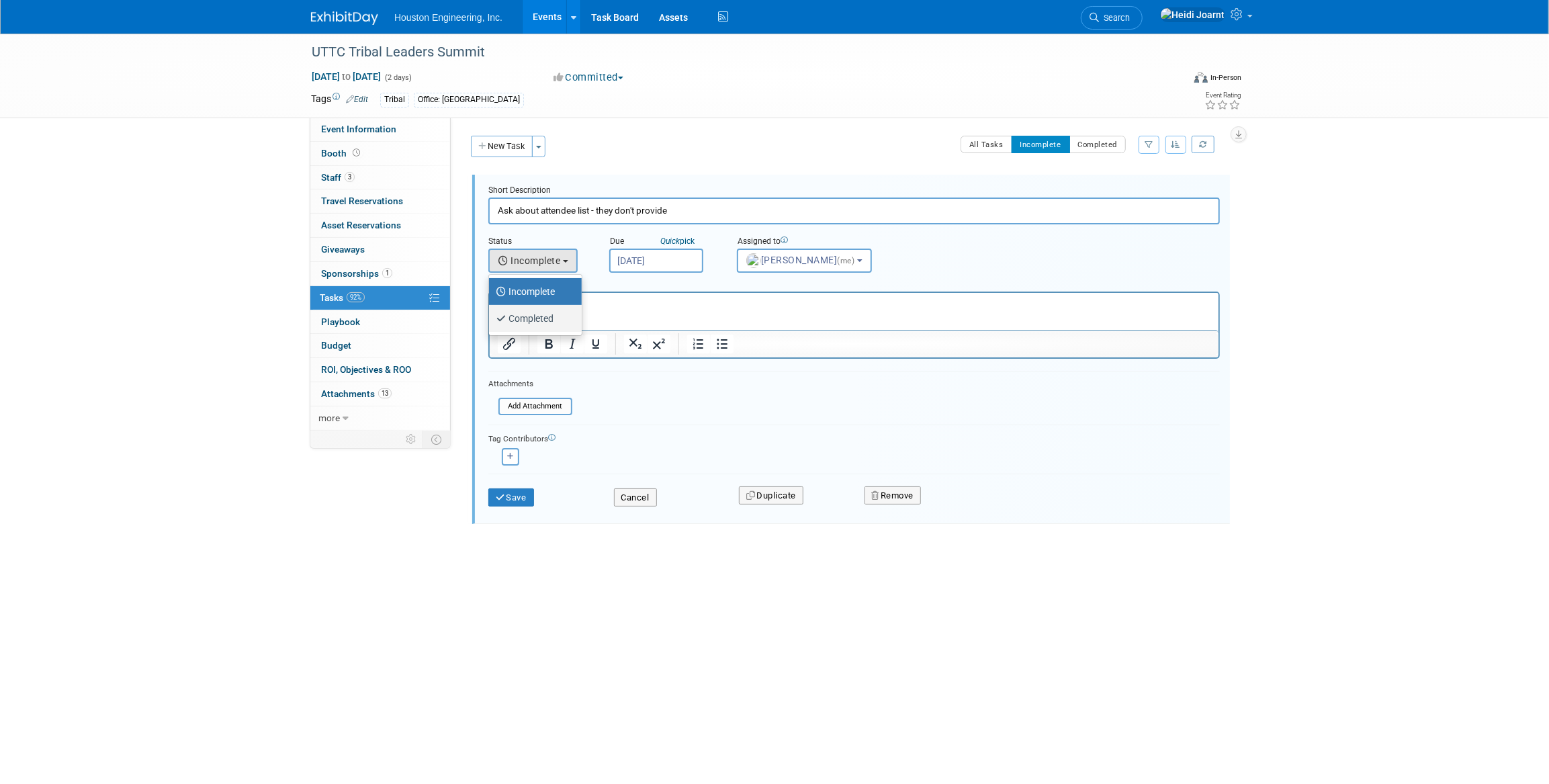
select select "3"
click at [520, 489] on button "Save" at bounding box center [512, 497] width 46 height 19
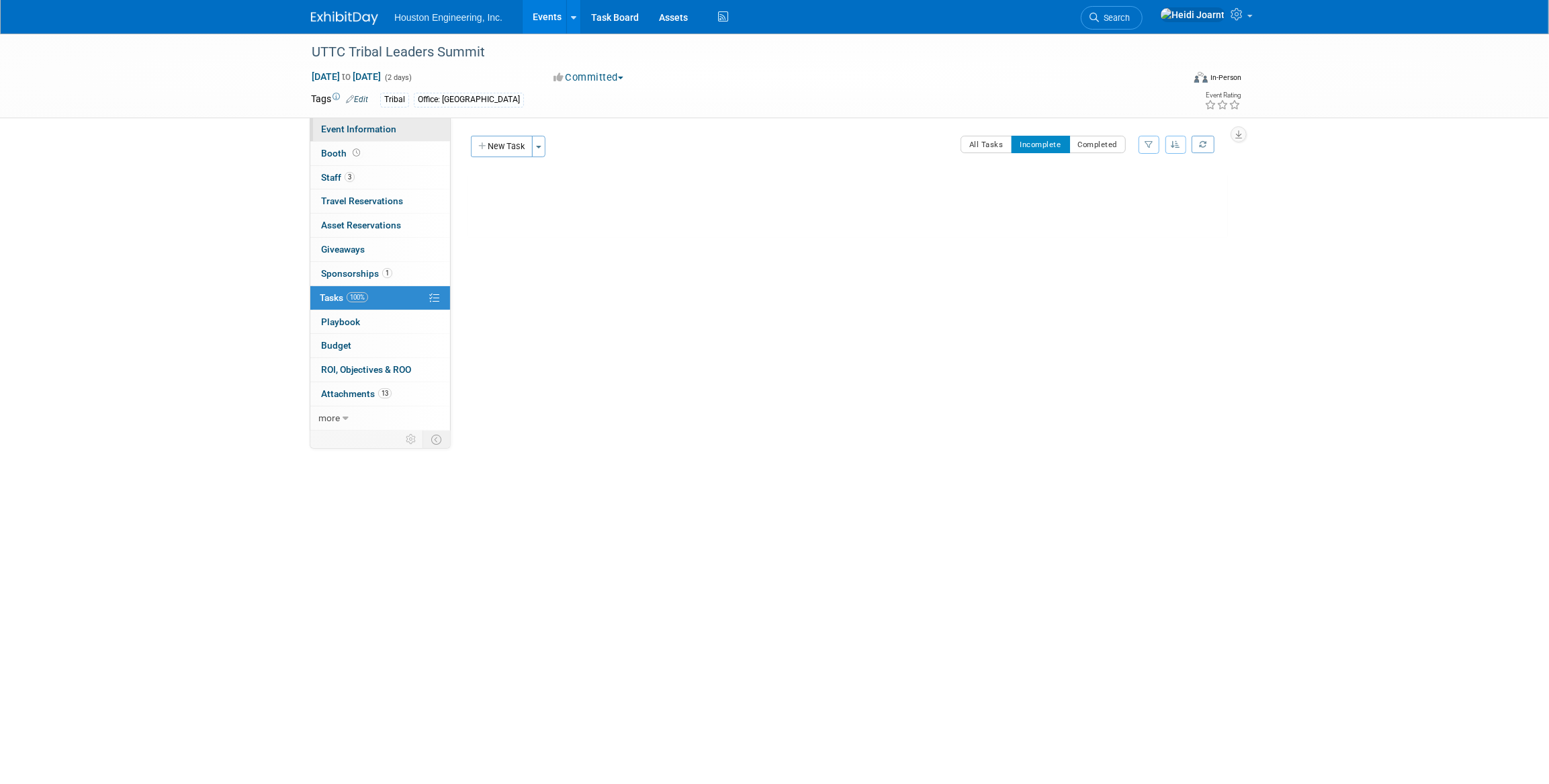
click at [388, 134] on span "Event Information" at bounding box center [359, 129] width 76 height 11
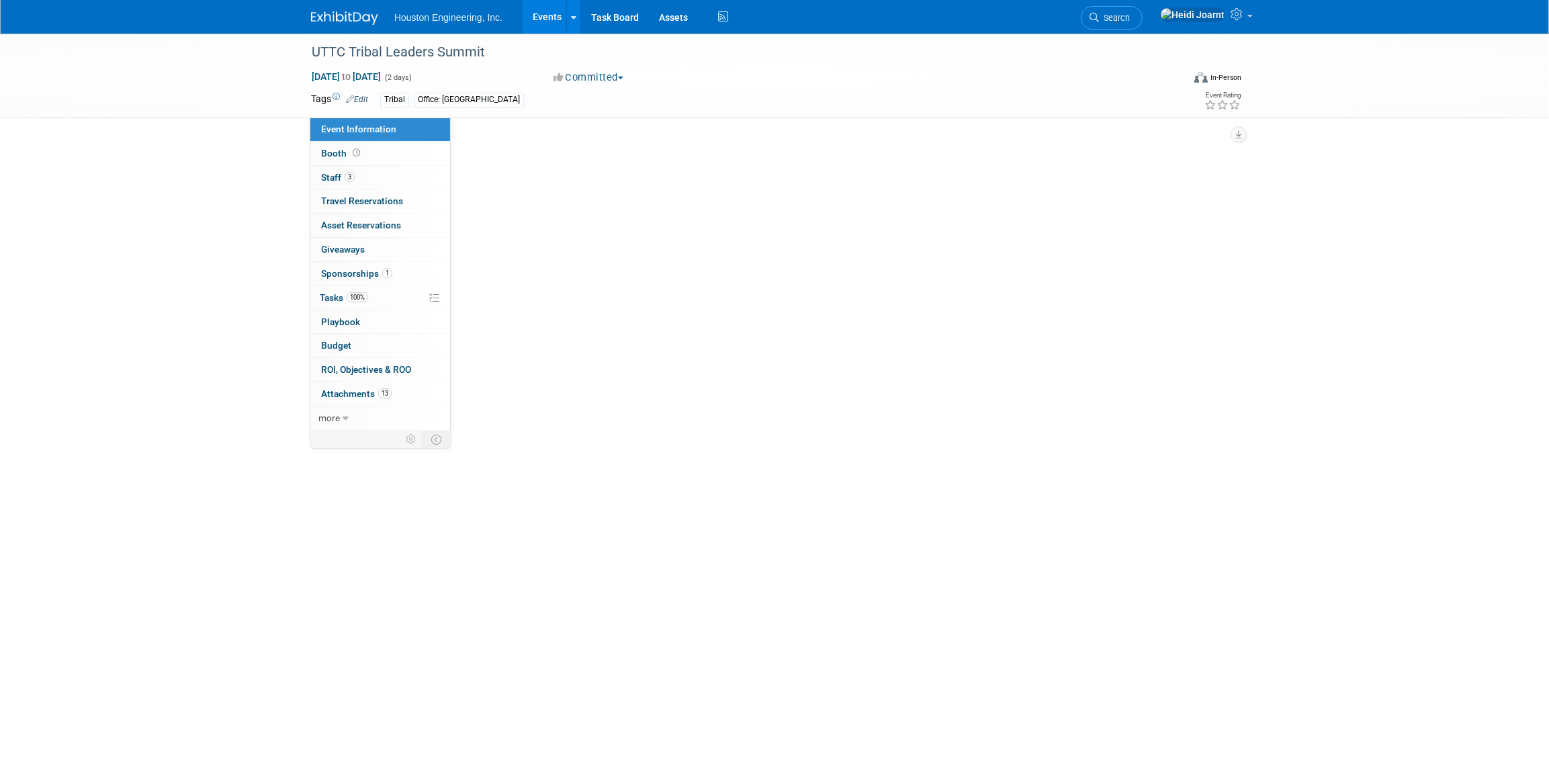
select select "3 - Reg/Prep Done"
select select "No"
select select "Multi-sector/Any/All"
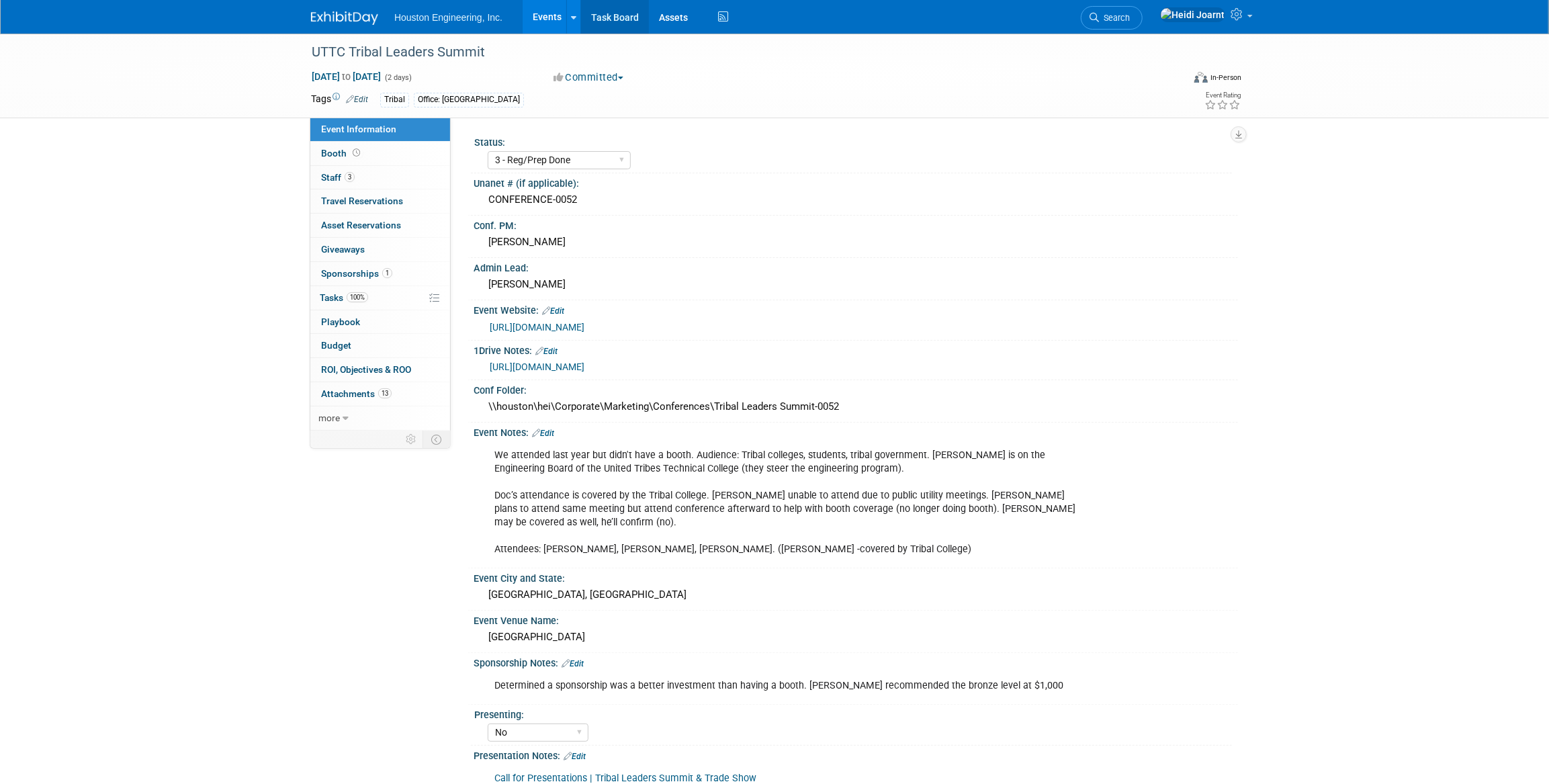
click at [612, 18] on link "Task Board" at bounding box center [615, 16] width 68 height 33
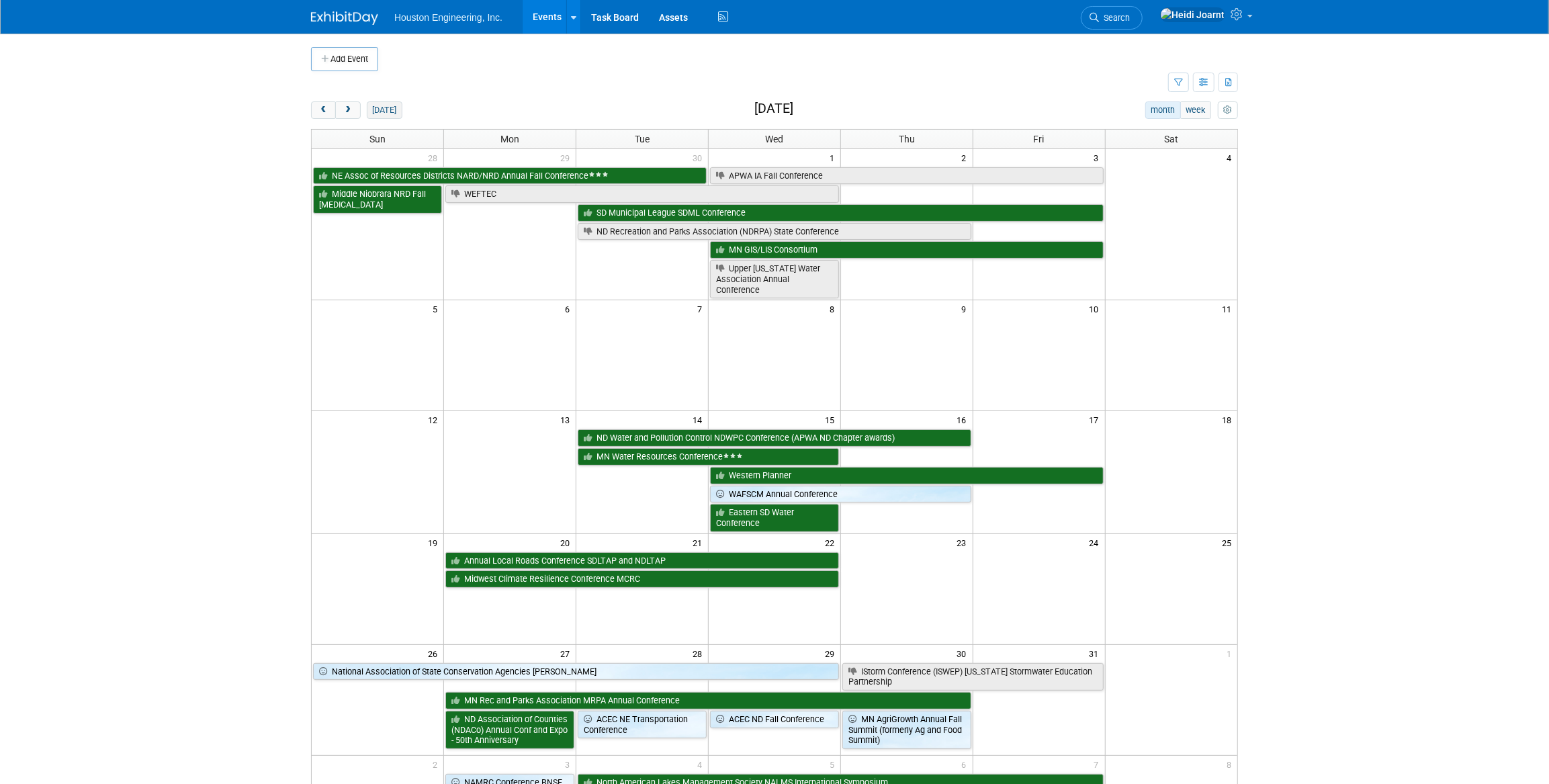
click at [389, 114] on button "[DATE]" at bounding box center [384, 110] width 36 height 18
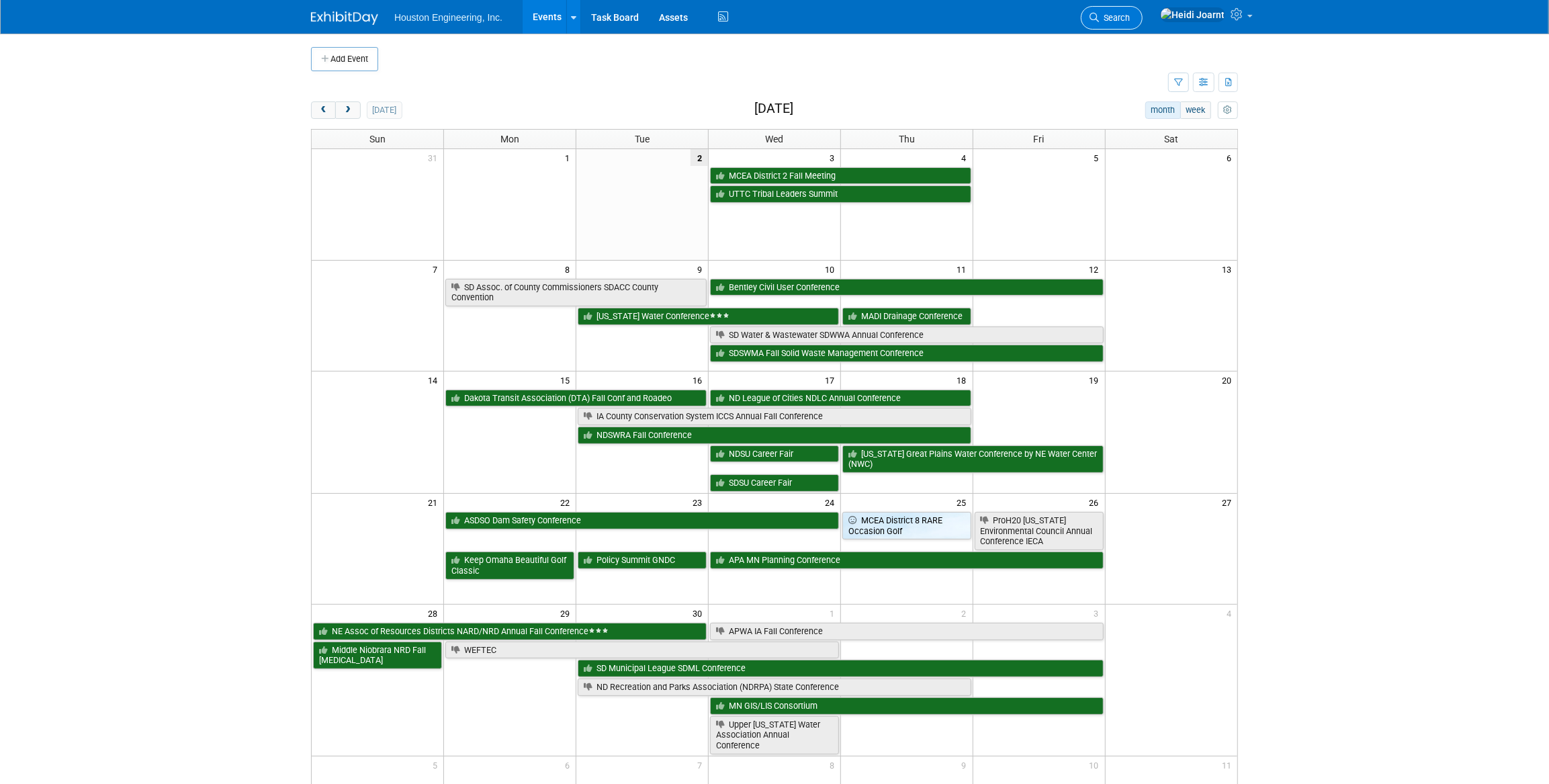
click at [1142, 22] on link "Search" at bounding box center [1111, 18] width 61 height 24
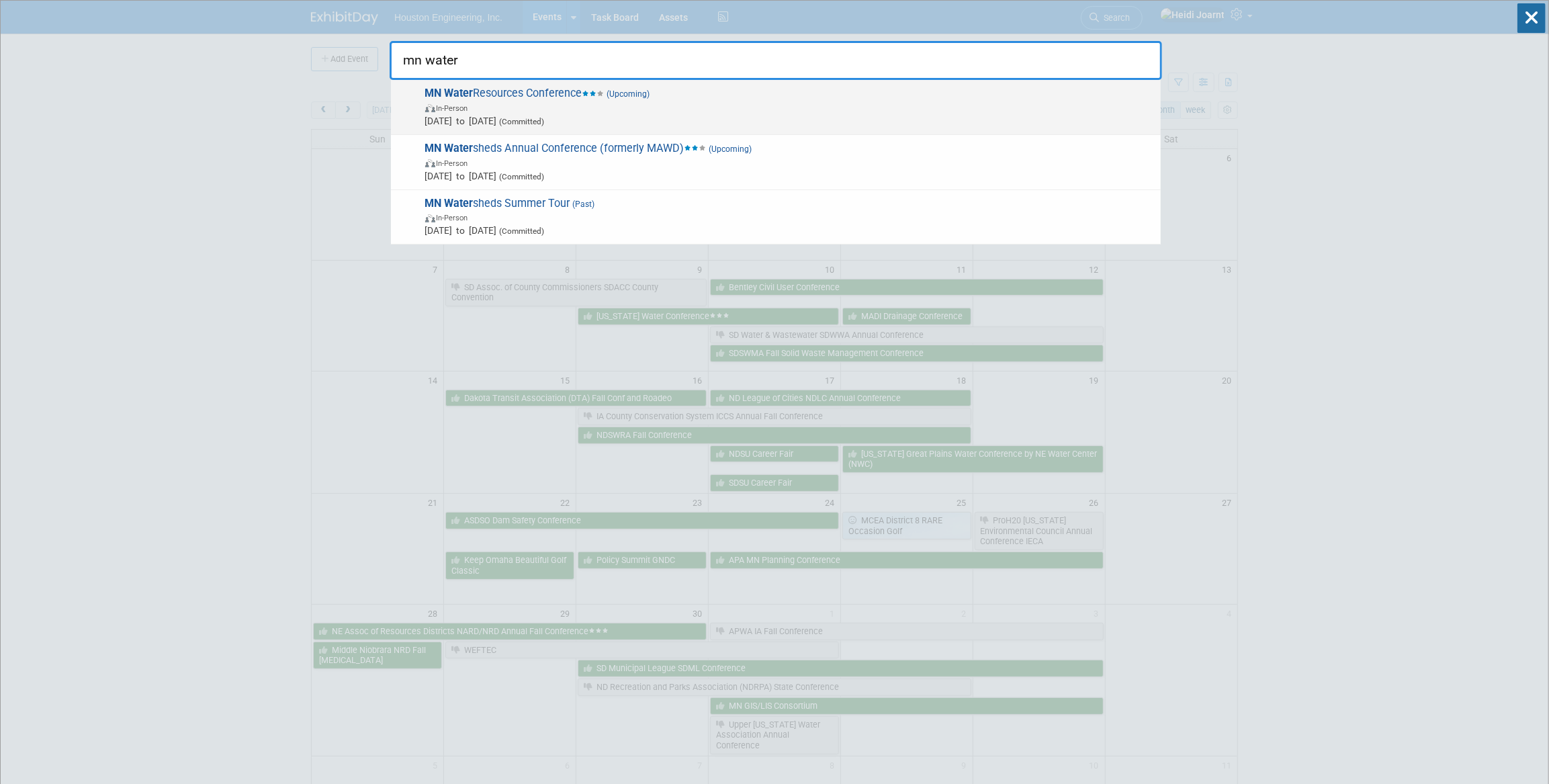
type input "mn water"
click at [828, 90] on span "MN Water Resources Conference (Upcoming) In-Person [DATE] to [DATE] (Committed)" at bounding box center [788, 107] width 733 height 41
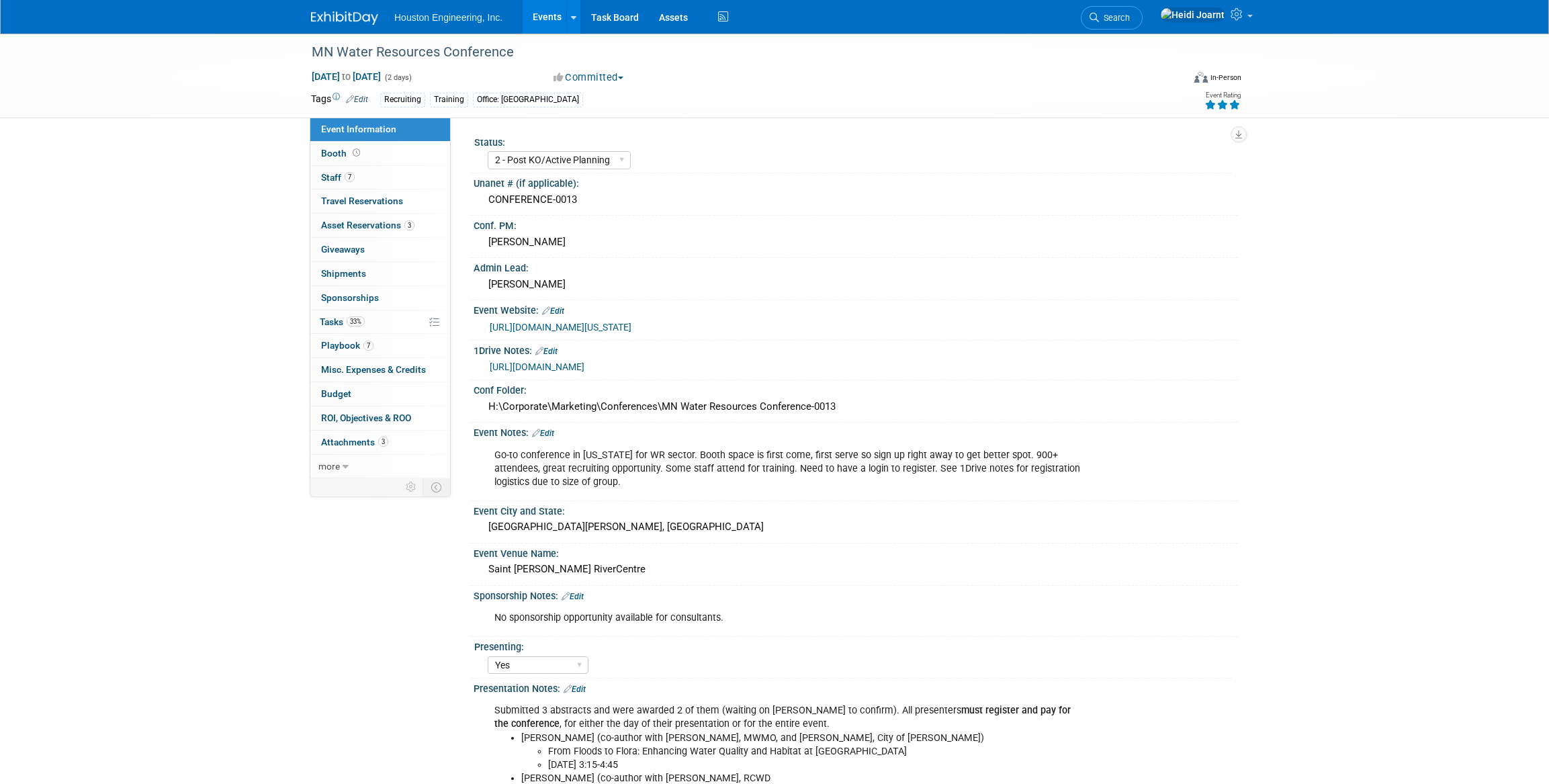
select select "2 - Post KO/Active Planning"
select select "Yes"
select select "No"
select select "Water Resources"
click at [1235, 100] on icon at bounding box center [1234, 104] width 12 height 10
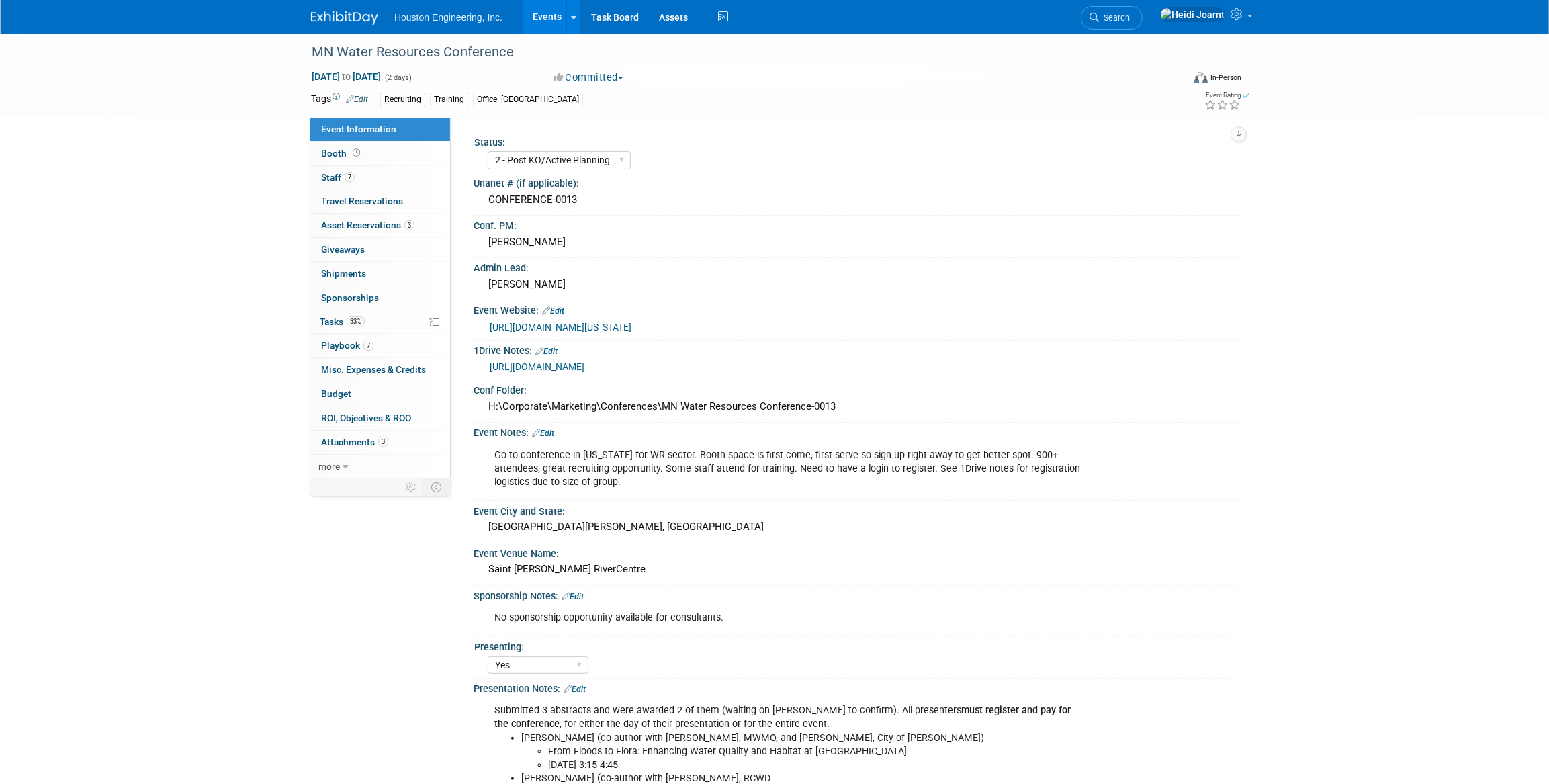
click at [1235, 100] on icon at bounding box center [1234, 104] width 12 height 10
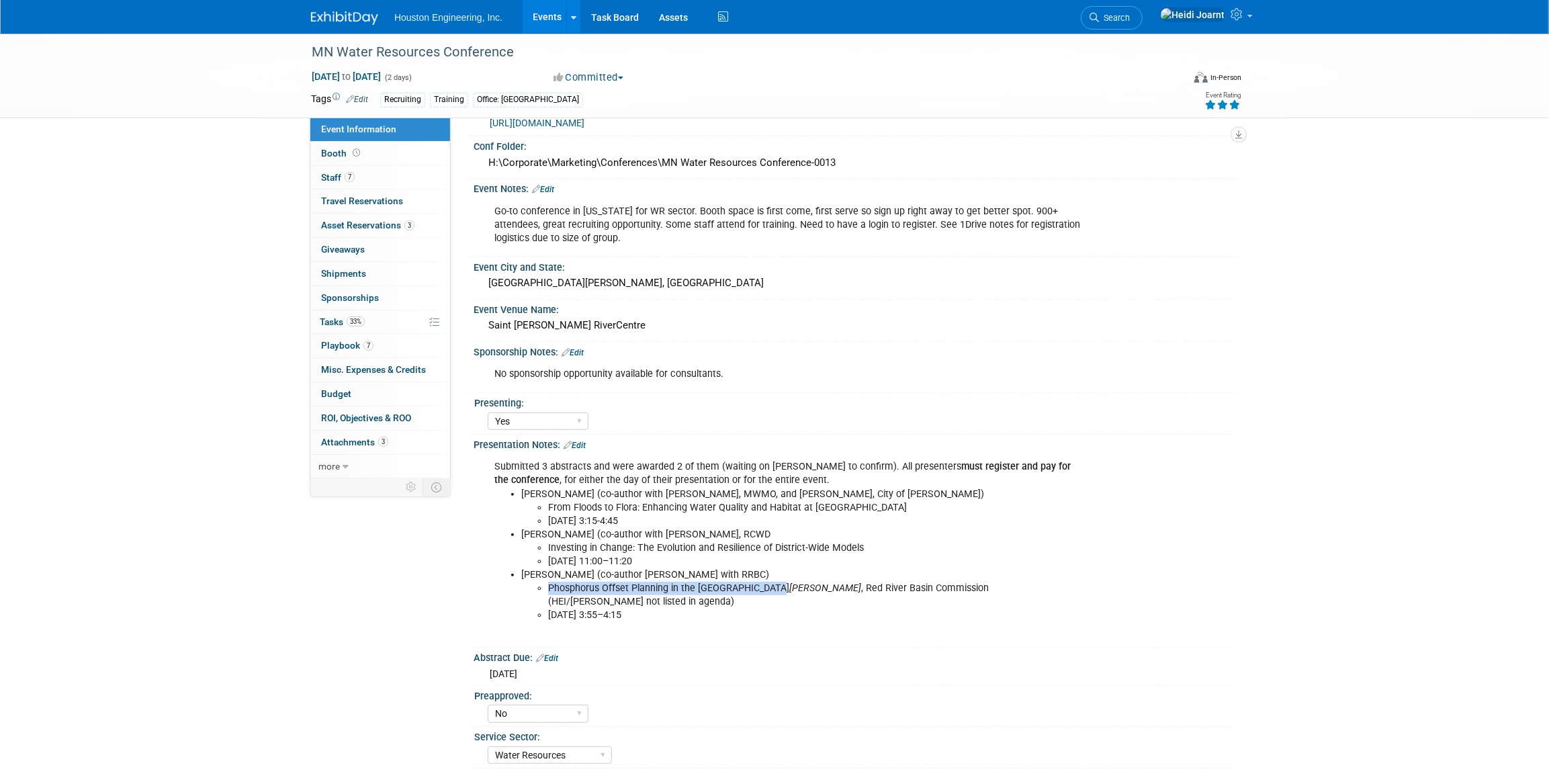
drag, startPoint x: 546, startPoint y: 581, endPoint x: 767, endPoint y: 590, distance: 221.2
click at [767, 590] on ul "Phosphorus Offset Planning in the Red River Basin Ted Preister , Red River Basi…" at bounding box center [802, 602] width 561 height 40
copy li "Phosphorus Offset Planning in the Red River Basin"
click at [719, 523] on li "Oct 14, 3:15-4:45" at bounding box center [814, 521] width 534 height 13
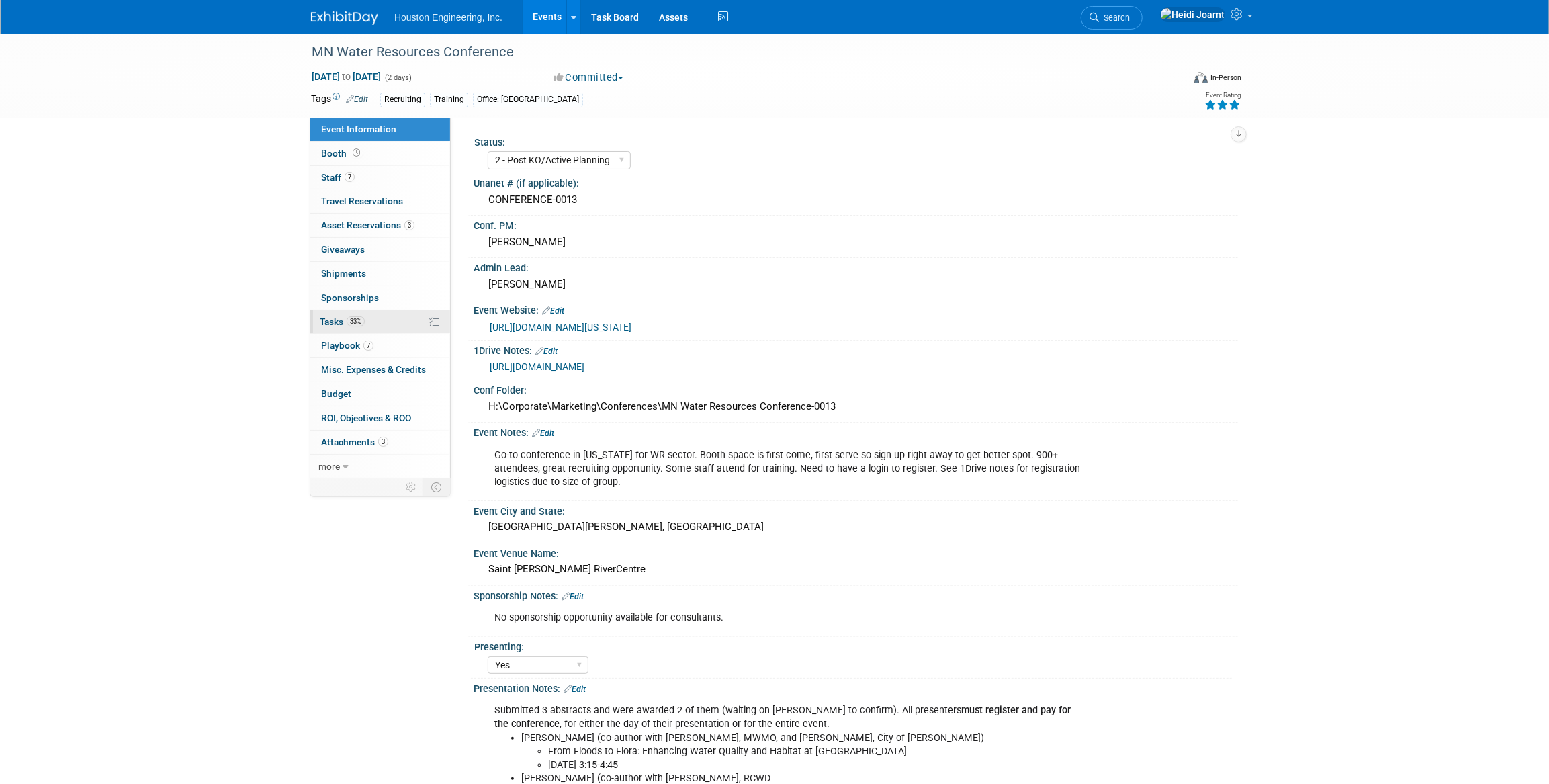
click at [367, 320] on link "33% Tasks 33%" at bounding box center [380, 322] width 140 height 24
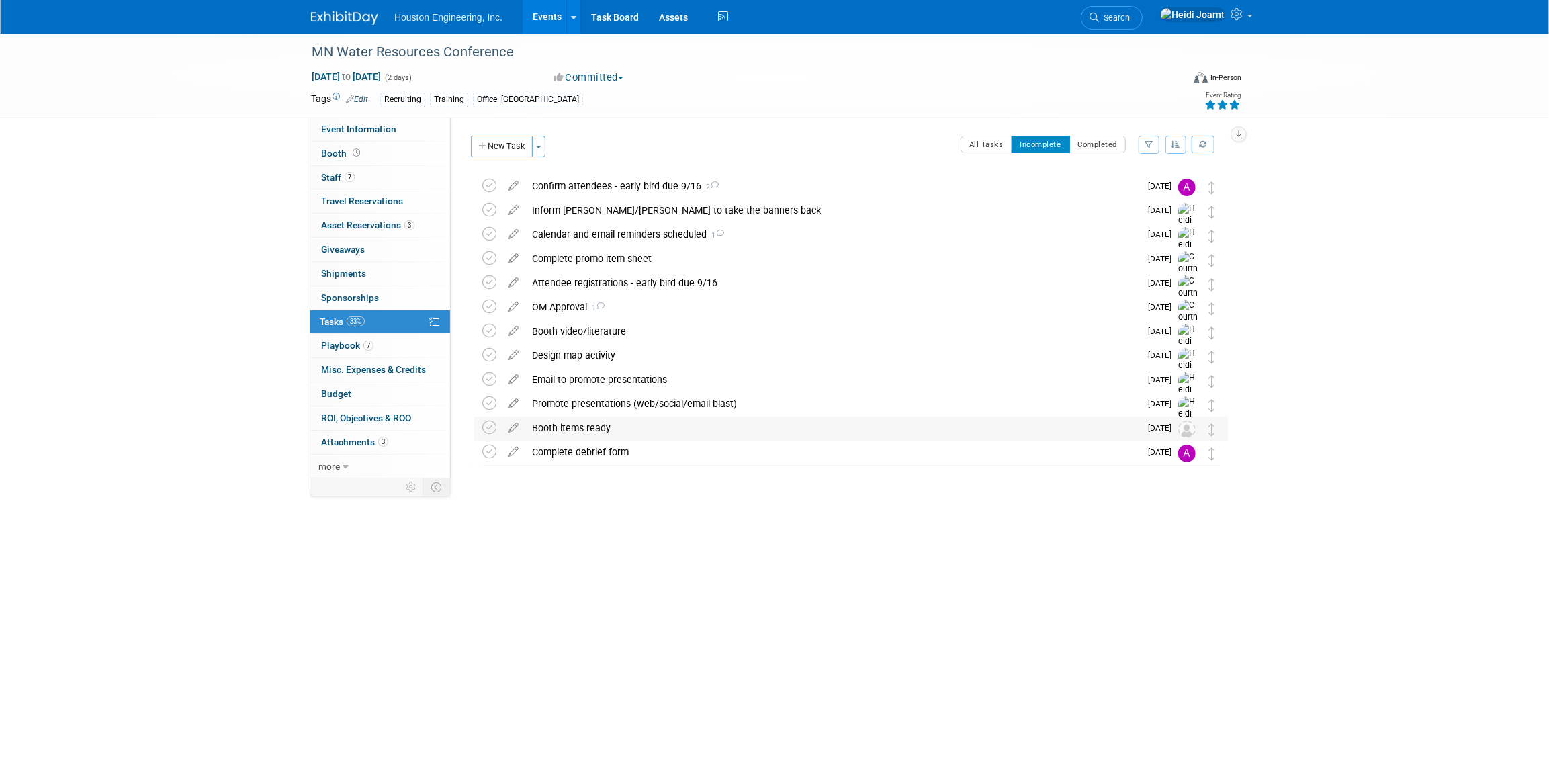
click at [562, 431] on div "Booth items ready" at bounding box center [832, 428] width 615 height 23
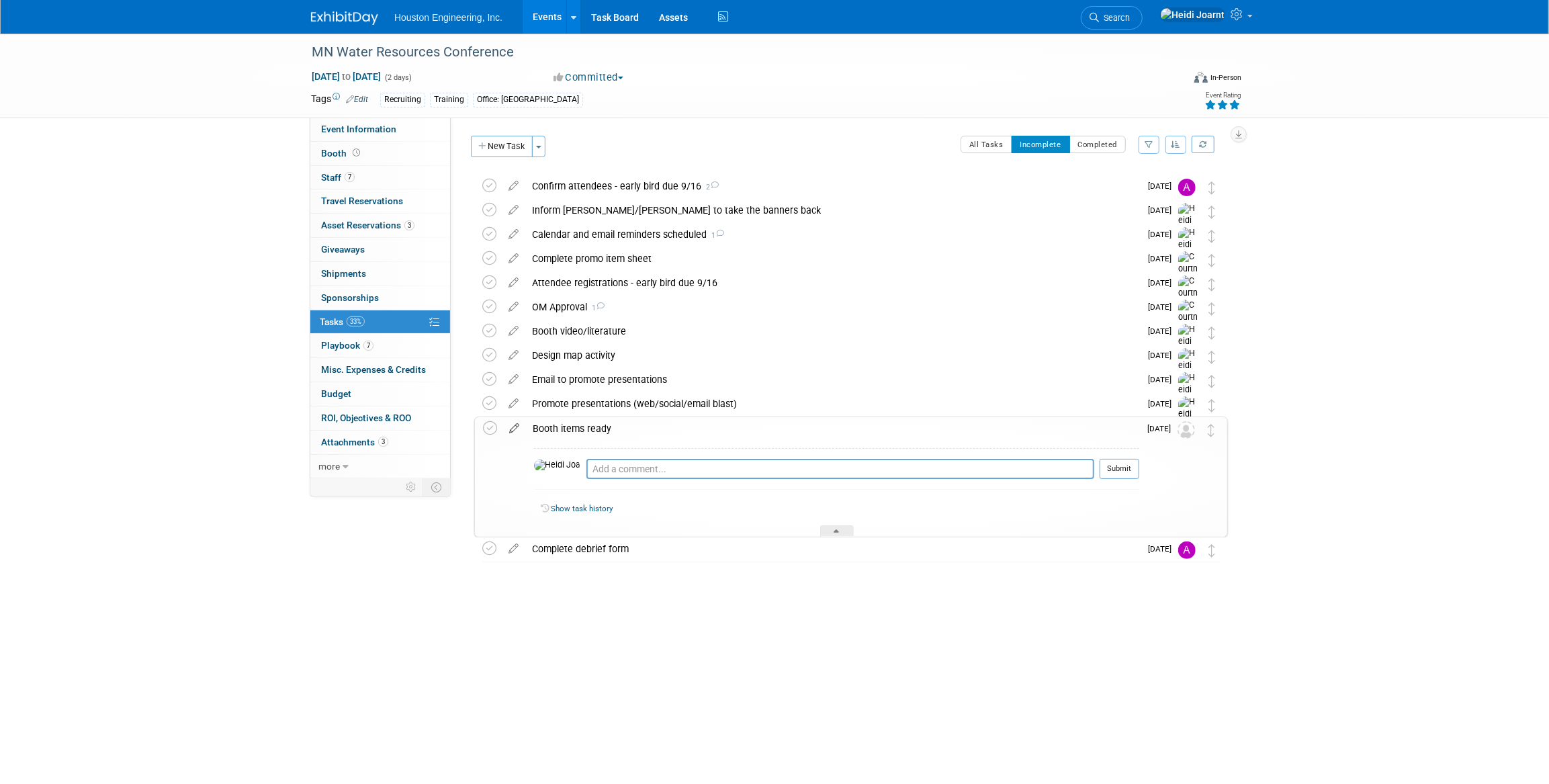
click at [511, 430] on icon at bounding box center [515, 425] width 24 height 17
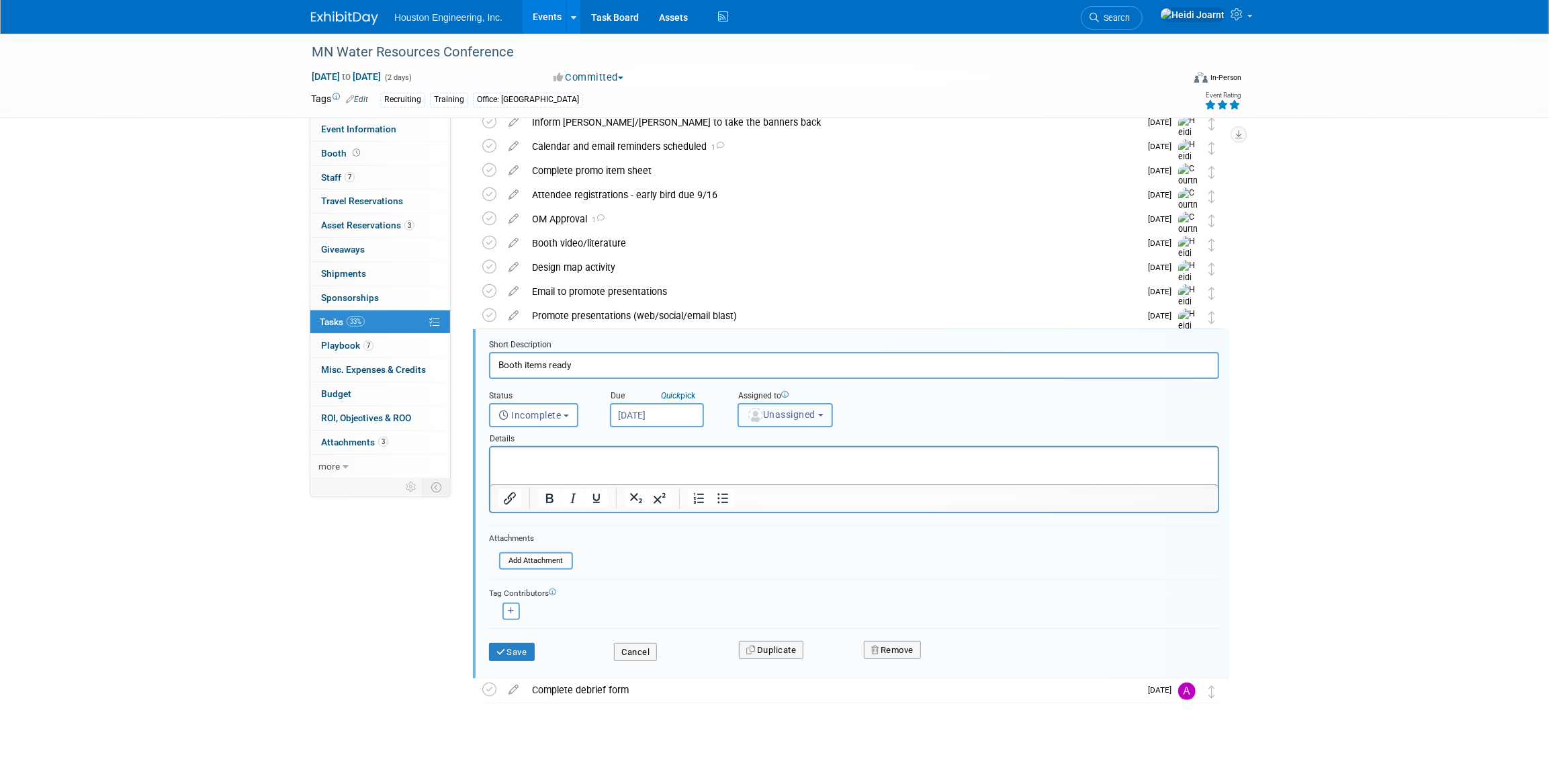
click at [796, 413] on span "Unassigned" at bounding box center [781, 415] width 69 height 11
click at [787, 438] on input "text" at bounding box center [834, 447] width 185 height 23
type input "cour"
click at [800, 478] on label "Courtney Grandbois" at bounding box center [815, 475] width 141 height 21
click at [740, 478] on input "Courtney Grandbois" at bounding box center [736, 474] width 9 height 9
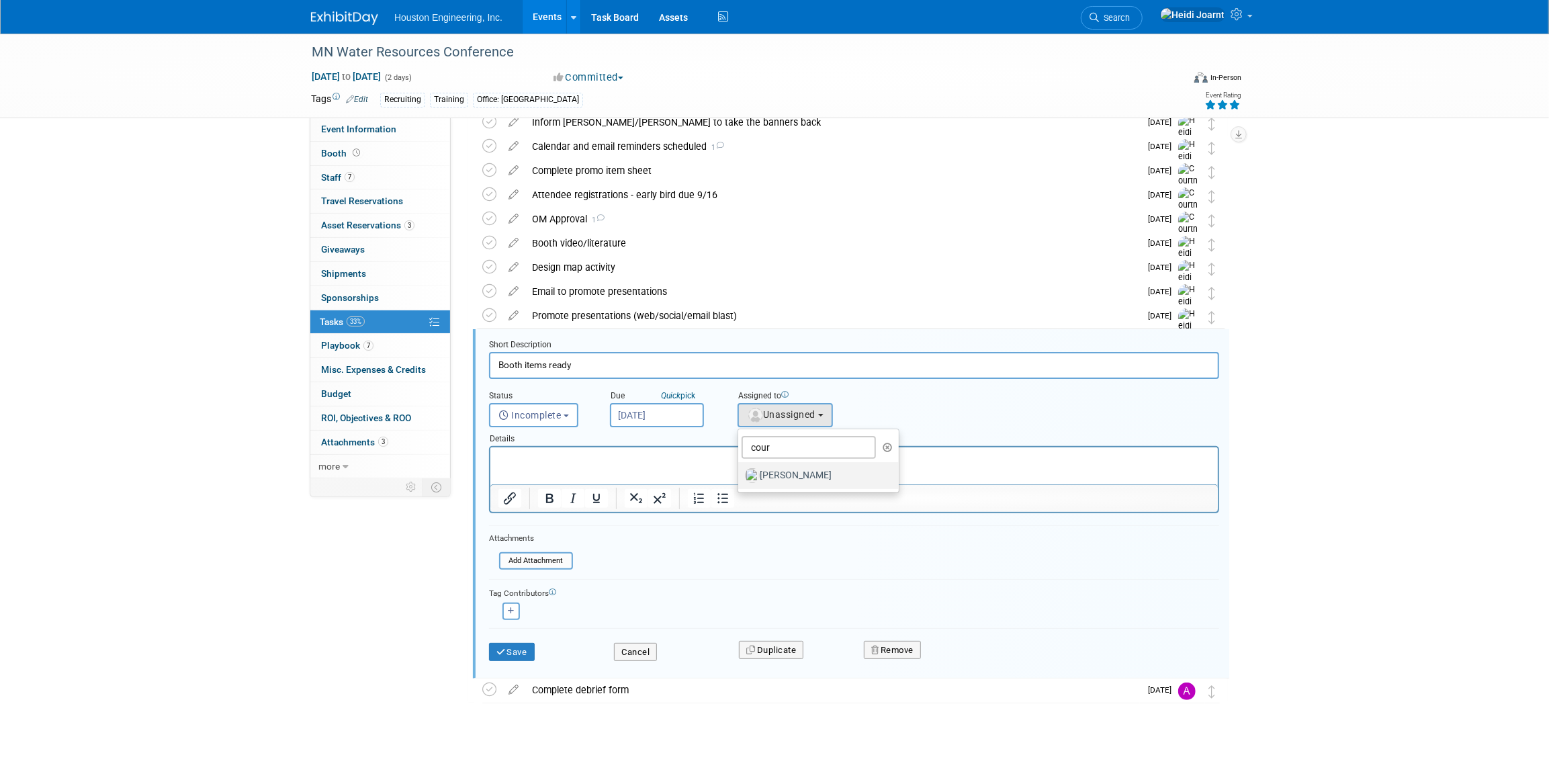
select select "60f40a7f-77ae-4a37-bf03-cdfd13c17c6d"
click at [529, 646] on button "Save" at bounding box center [512, 651] width 46 height 19
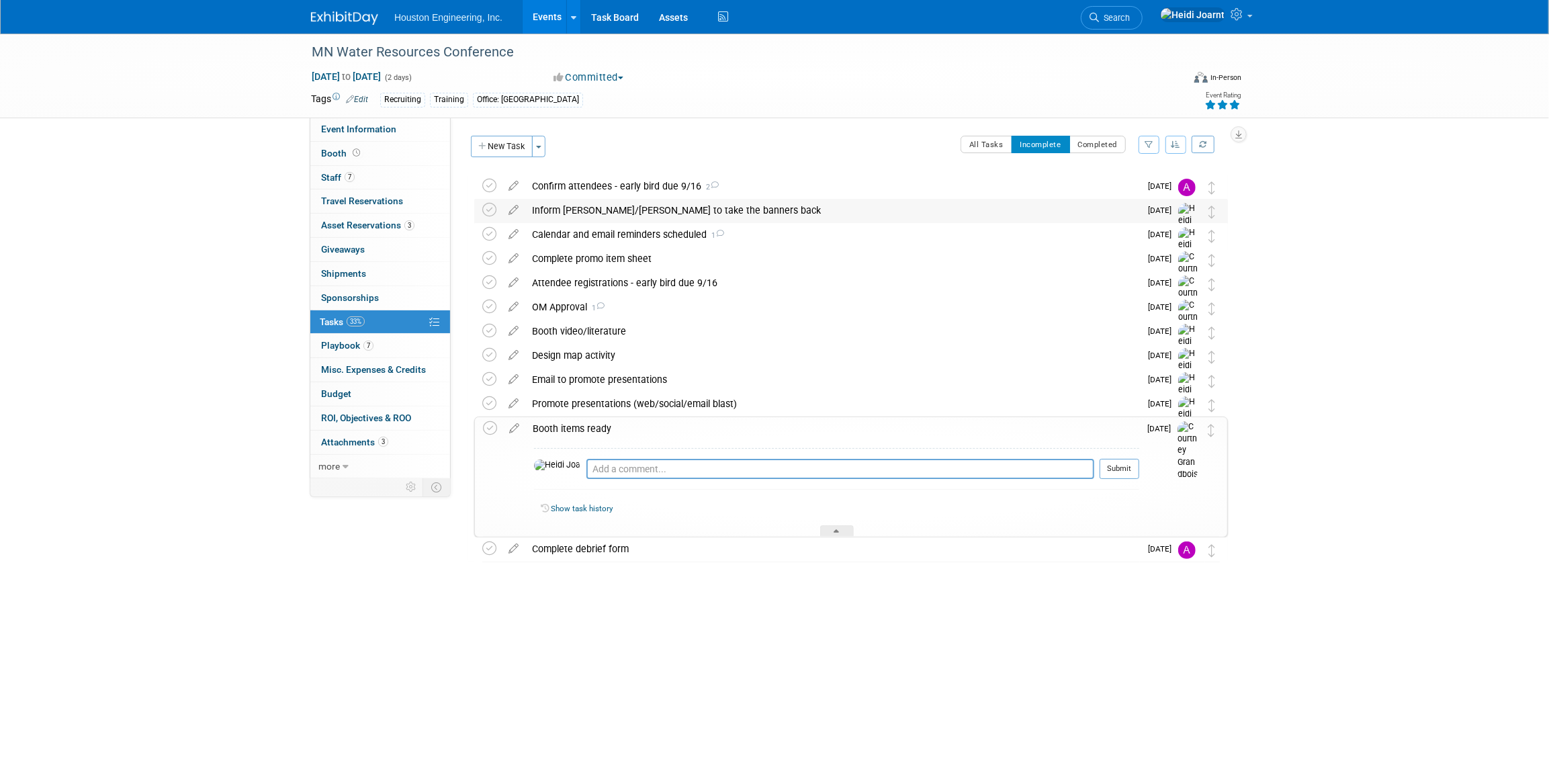
click at [661, 210] on div "Inform Carly/Bret to take the banners back" at bounding box center [832, 210] width 615 height 23
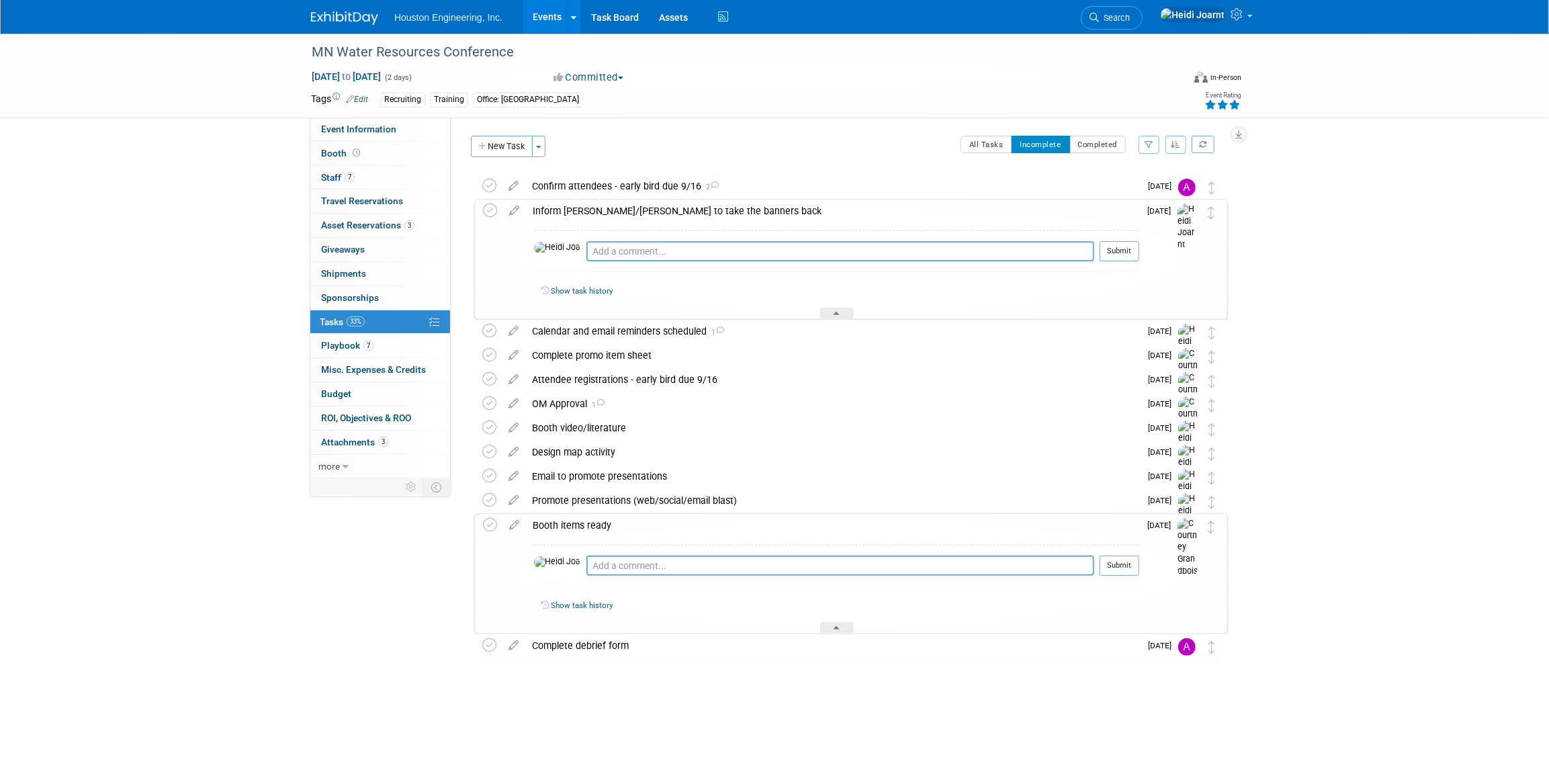
click at [634, 254] on textarea at bounding box center [840, 251] width 508 height 20
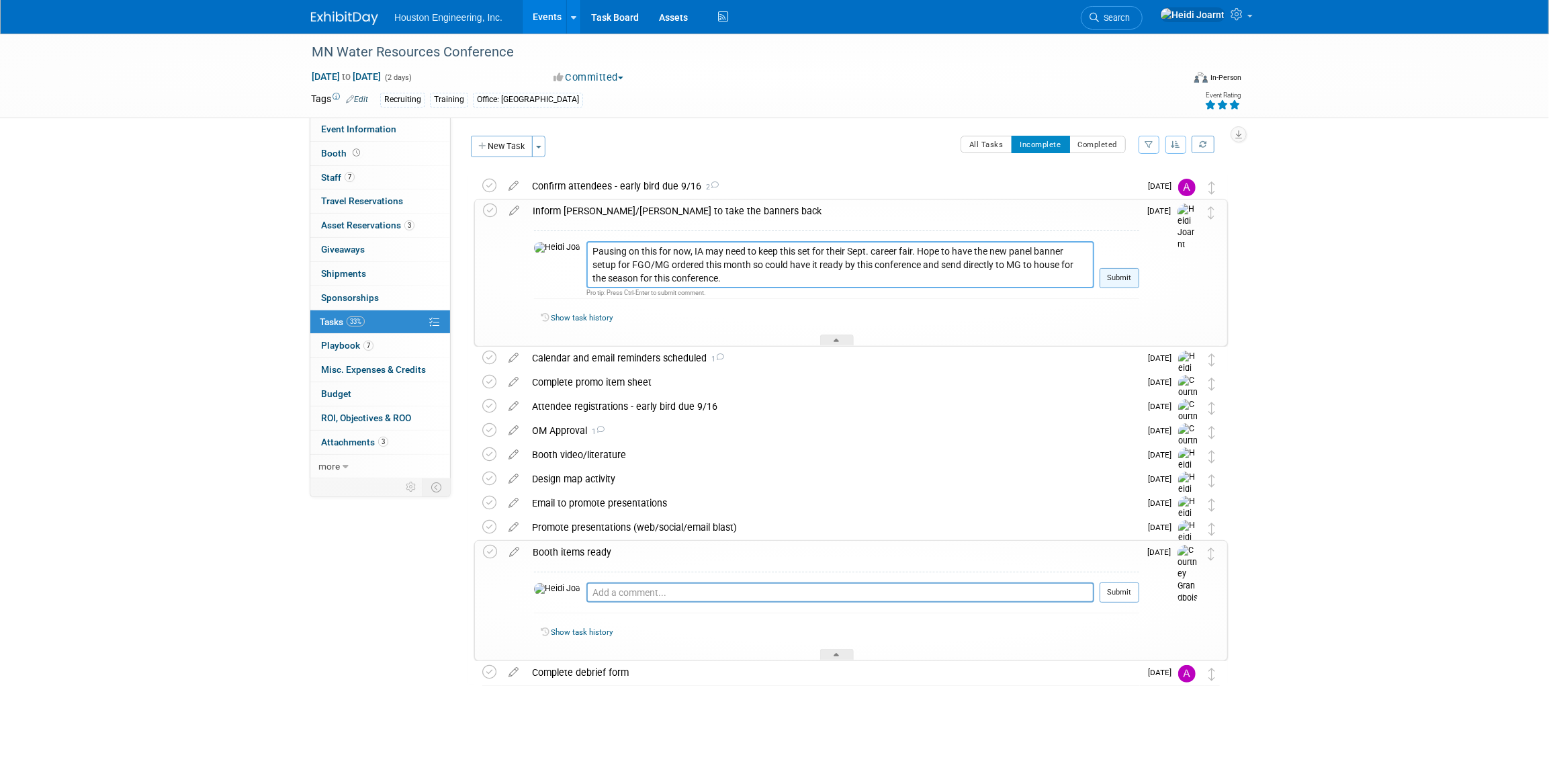
type textarea "Pausing on this for now, IA may need to keep this set for their Sept. career fa…"
click at [1140, 274] on button "Submit" at bounding box center [1120, 278] width 40 height 20
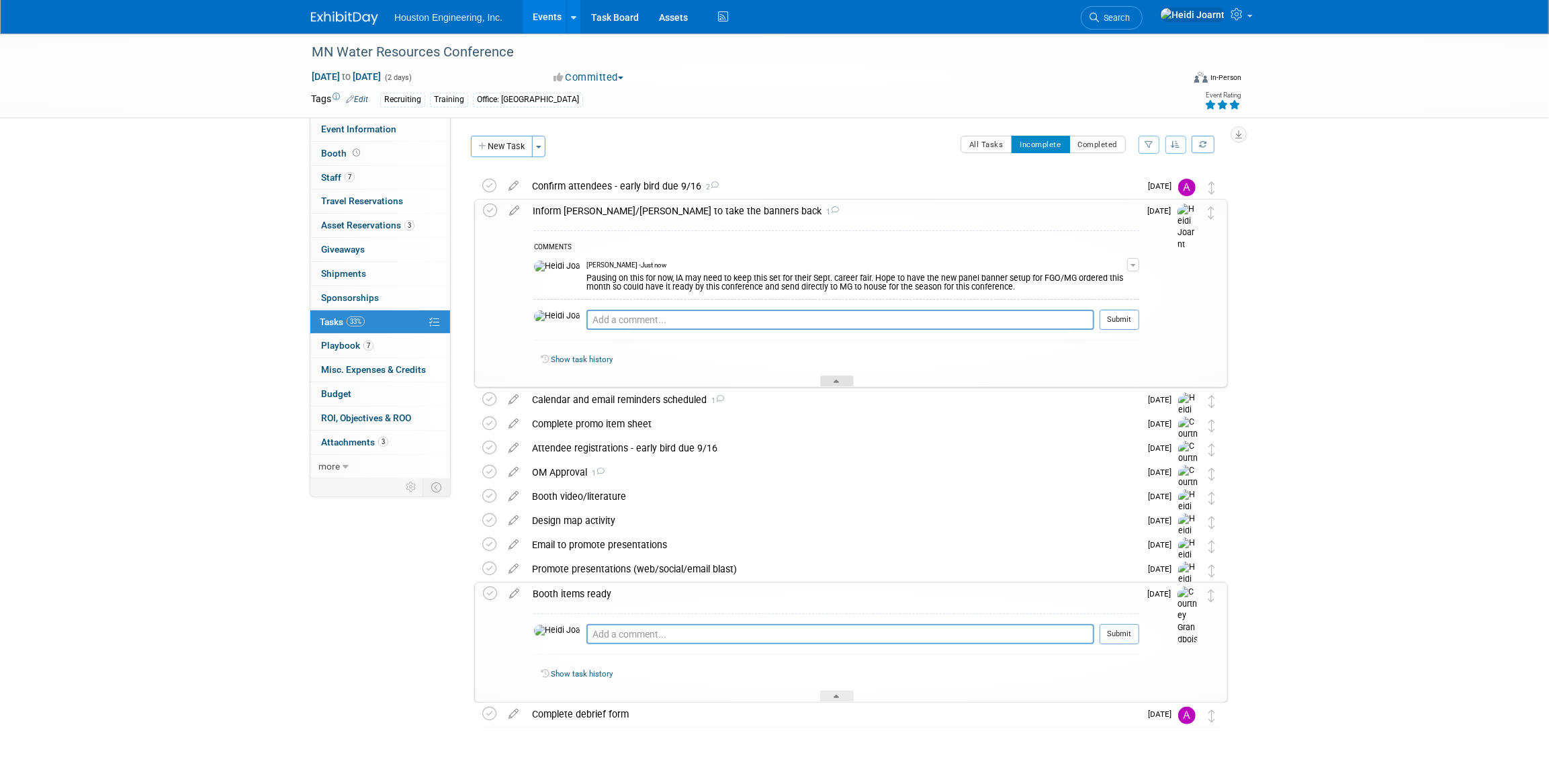
click at [833, 381] on div at bounding box center [837, 381] width 33 height 11
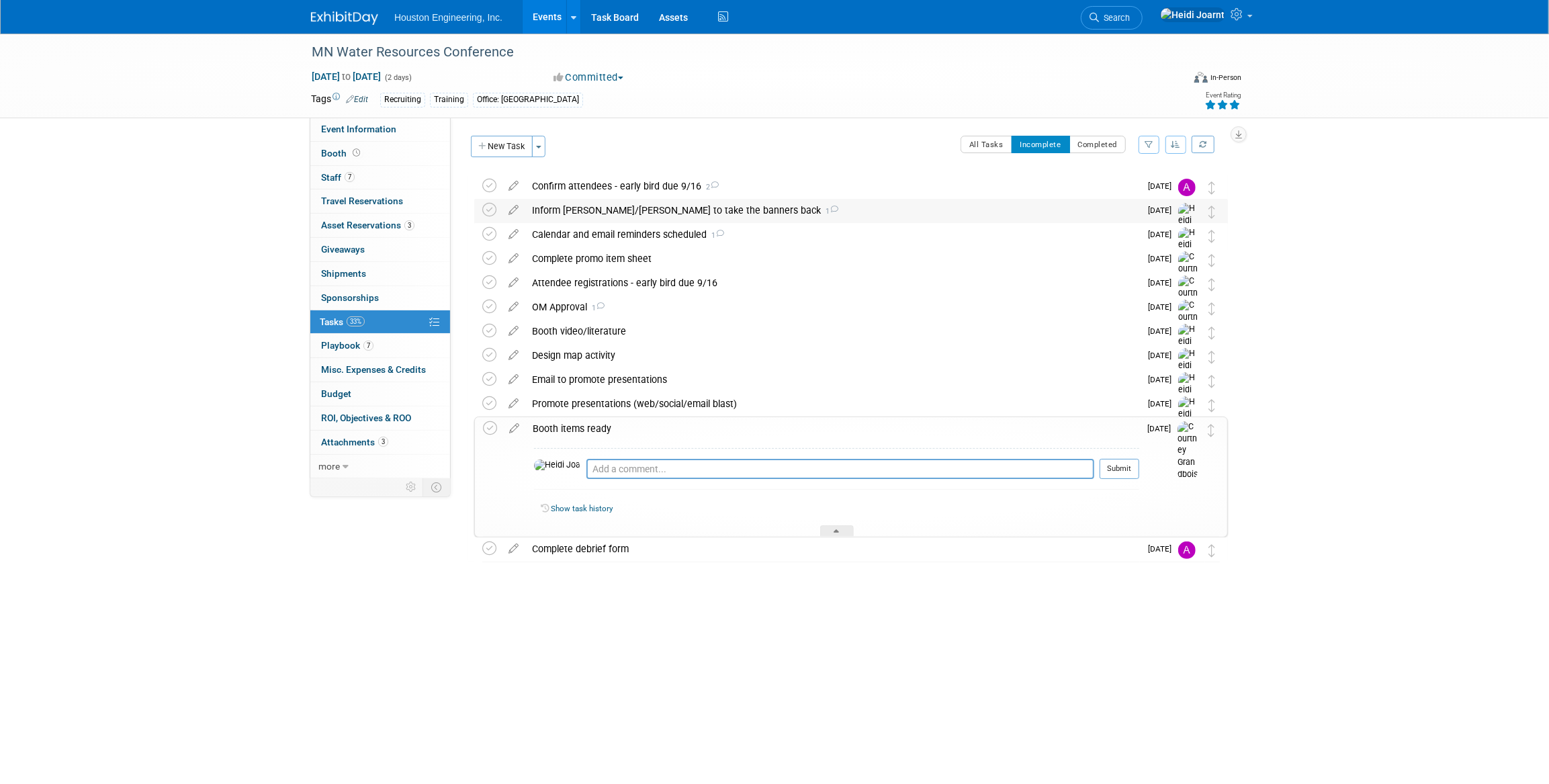
click at [550, 207] on div "Inform Carly/Bret to take the banners back 1" at bounding box center [832, 210] width 615 height 23
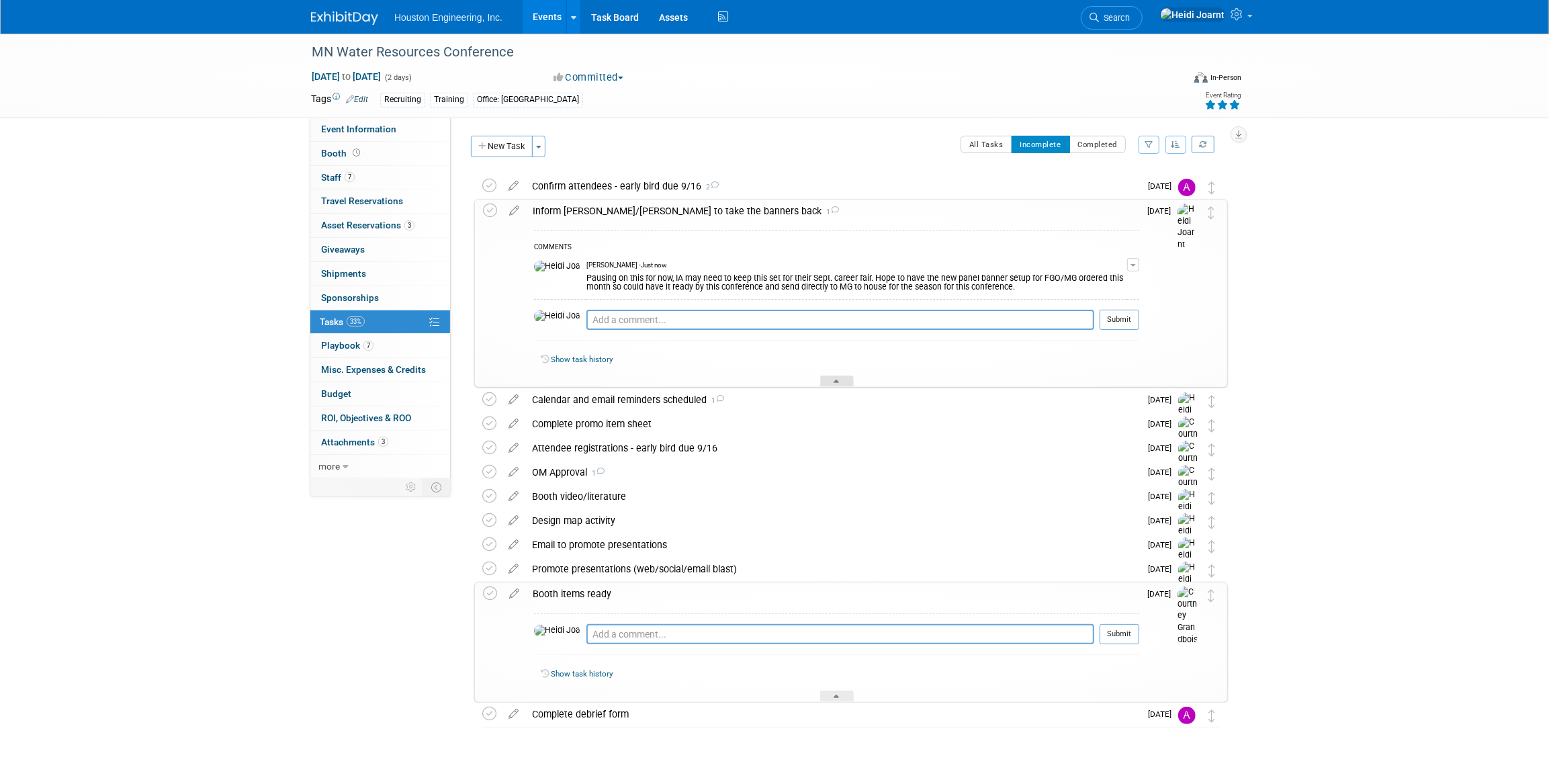
click at [843, 377] on div at bounding box center [837, 381] width 33 height 11
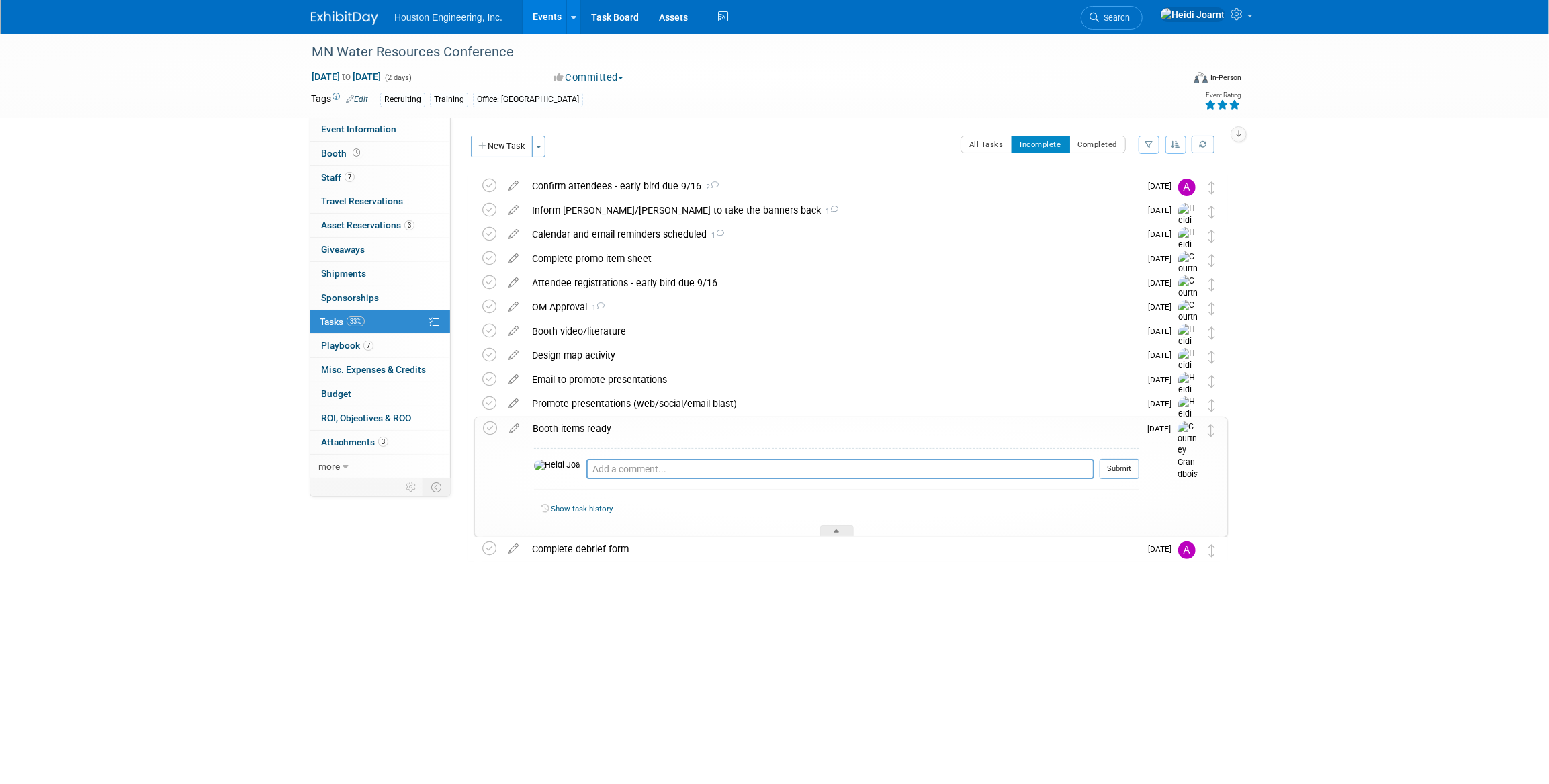
click at [556, 18] on link "Events" at bounding box center [547, 16] width 49 height 33
